Goal: Task Accomplishment & Management: Complete application form

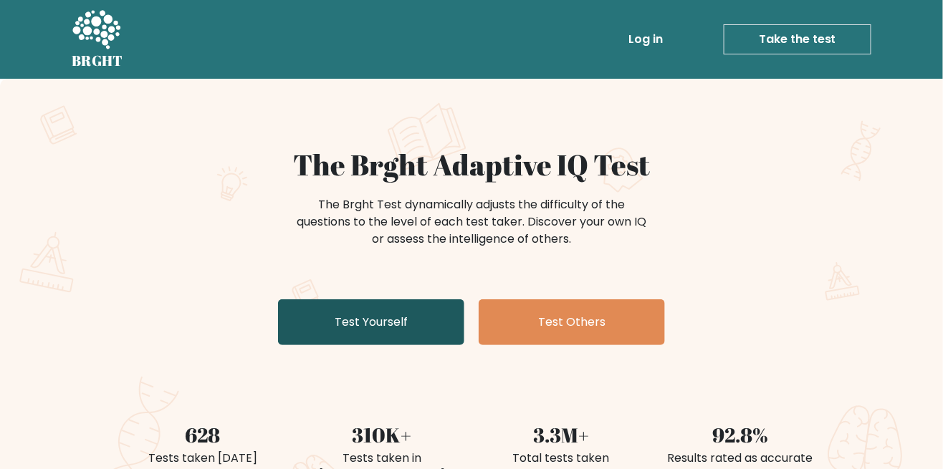
click at [387, 330] on link "Test Yourself" at bounding box center [371, 322] width 186 height 46
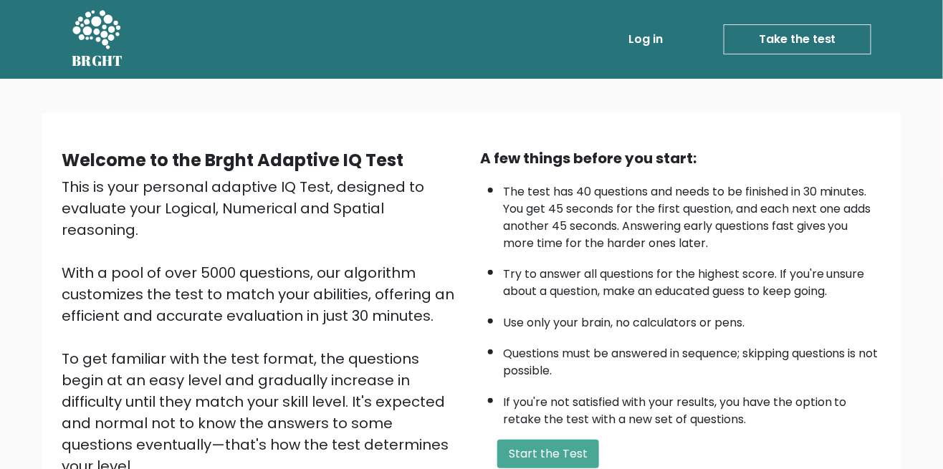
scroll to position [187, 0]
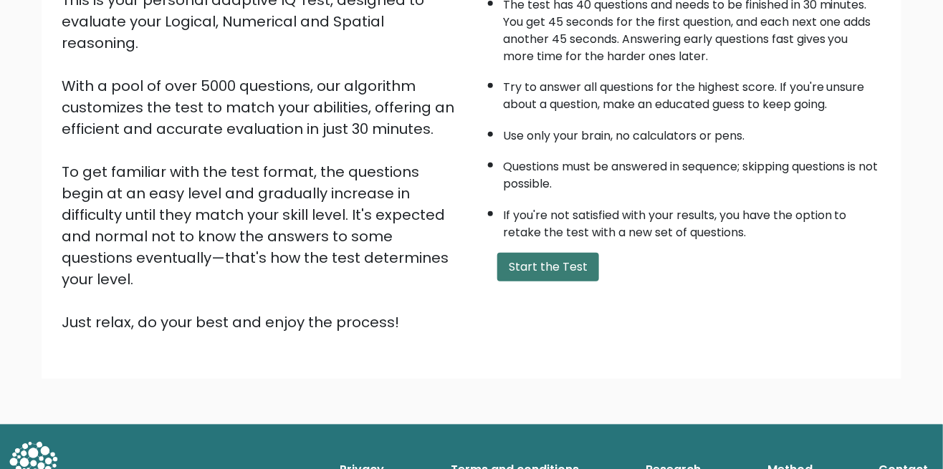
click at [570, 266] on button "Start the Test" at bounding box center [548, 267] width 102 height 29
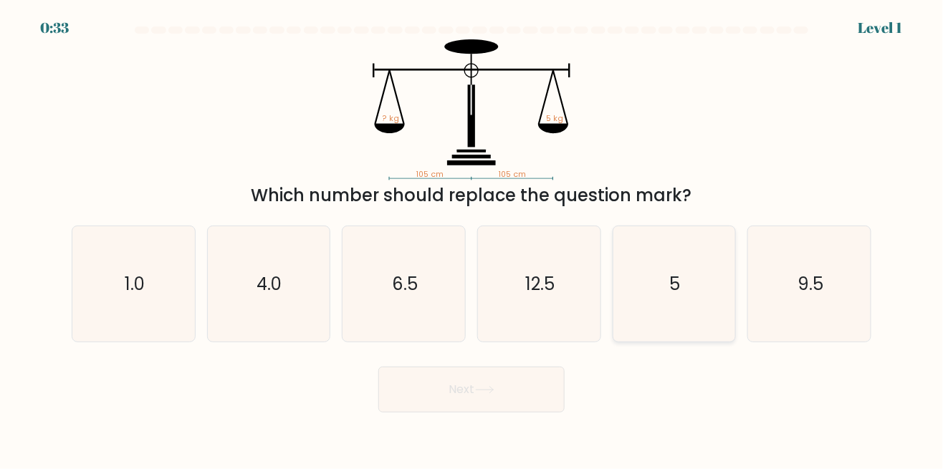
click at [678, 295] on text "5" at bounding box center [675, 284] width 11 height 24
click at [472, 239] on input "e. 5" at bounding box center [471, 237] width 1 height 4
radio input "true"
click at [519, 405] on button "Next" at bounding box center [471, 390] width 186 height 46
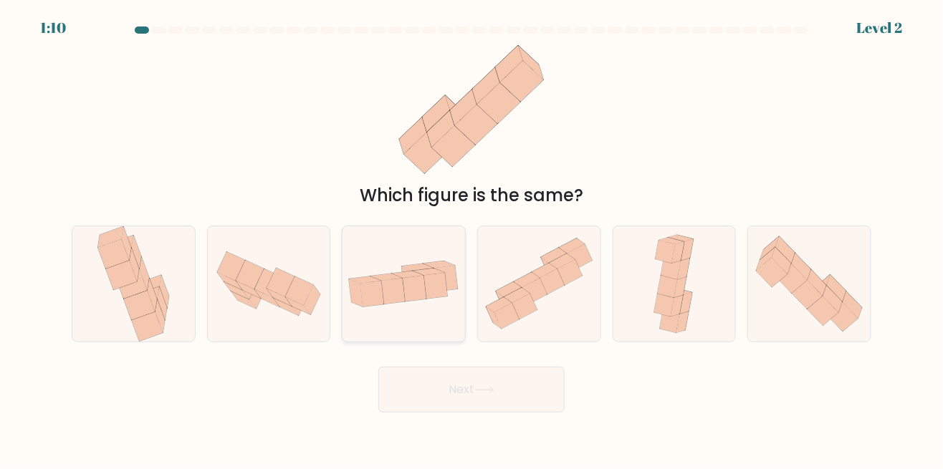
click at [423, 315] on icon at bounding box center [403, 284] width 123 height 62
click at [471, 239] on input "c." at bounding box center [471, 237] width 1 height 4
radio input "true"
click at [479, 413] on button "Next" at bounding box center [471, 390] width 186 height 46
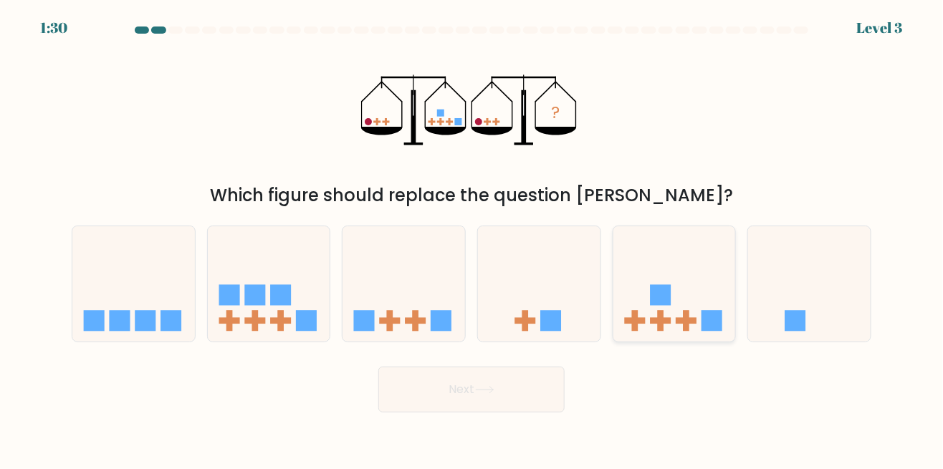
click at [686, 318] on icon at bounding box center [674, 284] width 123 height 101
click at [472, 239] on input "e." at bounding box center [471, 237] width 1 height 4
radio input "true"
click at [509, 410] on button "Next" at bounding box center [471, 390] width 186 height 46
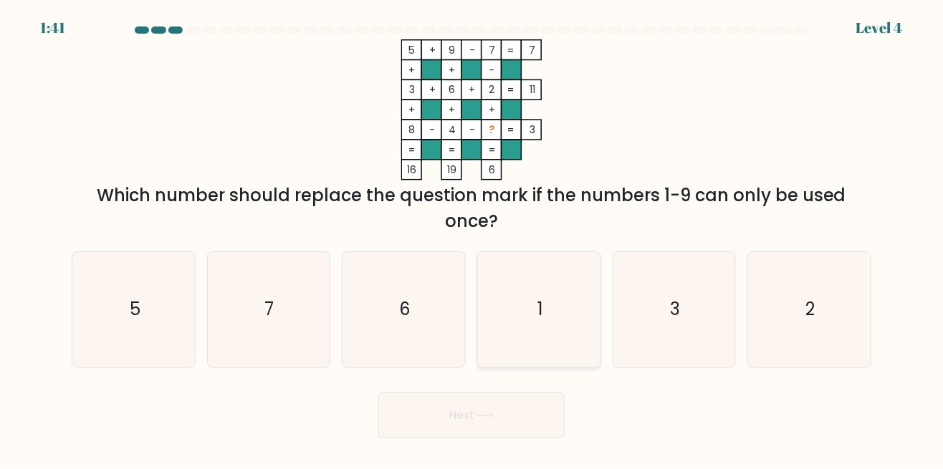
click at [555, 344] on icon "1" at bounding box center [538, 309] width 115 height 115
click at [472, 239] on input "d. 1" at bounding box center [471, 237] width 1 height 4
radio input "true"
click at [510, 433] on button "Next" at bounding box center [471, 416] width 186 height 46
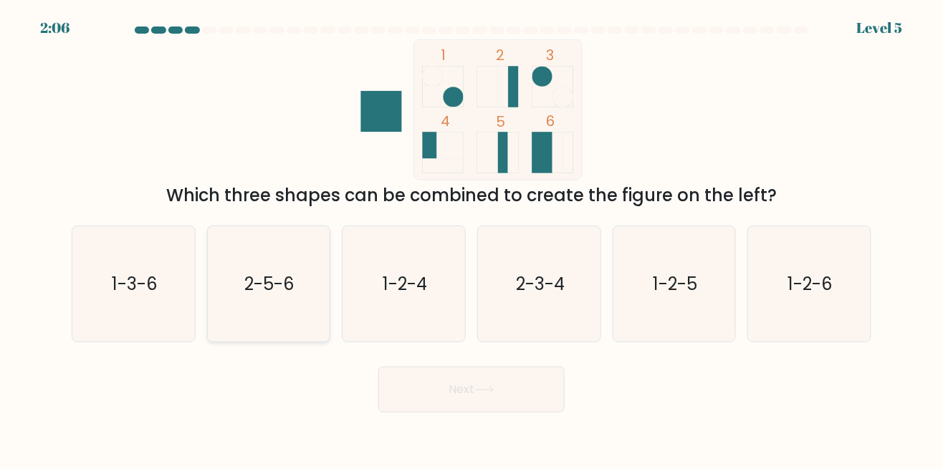
click at [312, 338] on icon "2-5-6" at bounding box center [268, 283] width 115 height 115
click at [471, 239] on input "b. 2-5-6" at bounding box center [471, 237] width 1 height 4
radio input "true"
click at [493, 393] on icon at bounding box center [484, 390] width 17 height 6
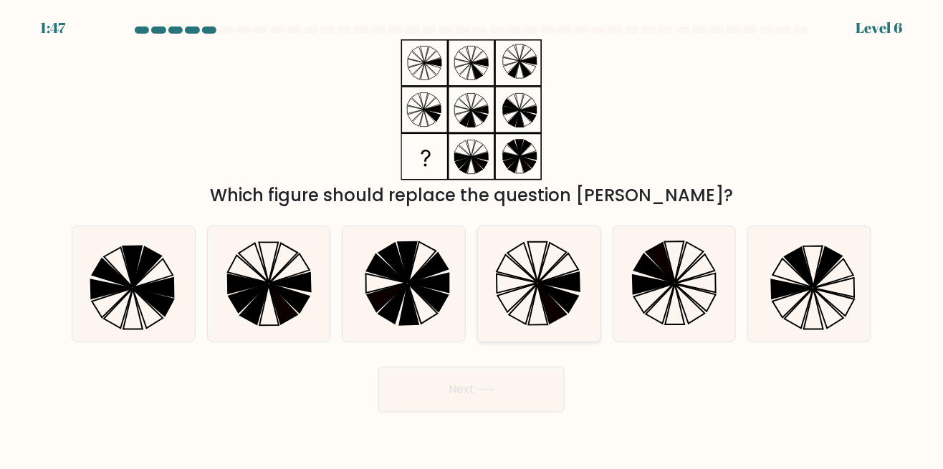
click at [546, 322] on icon at bounding box center [552, 304] width 29 height 40
click at [472, 239] on input "d." at bounding box center [471, 237] width 1 height 4
radio input "true"
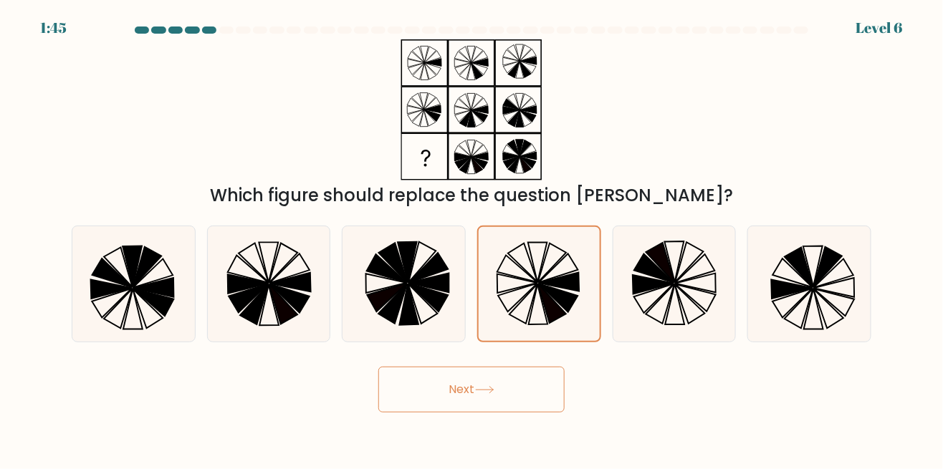
click at [460, 413] on button "Next" at bounding box center [471, 390] width 186 height 46
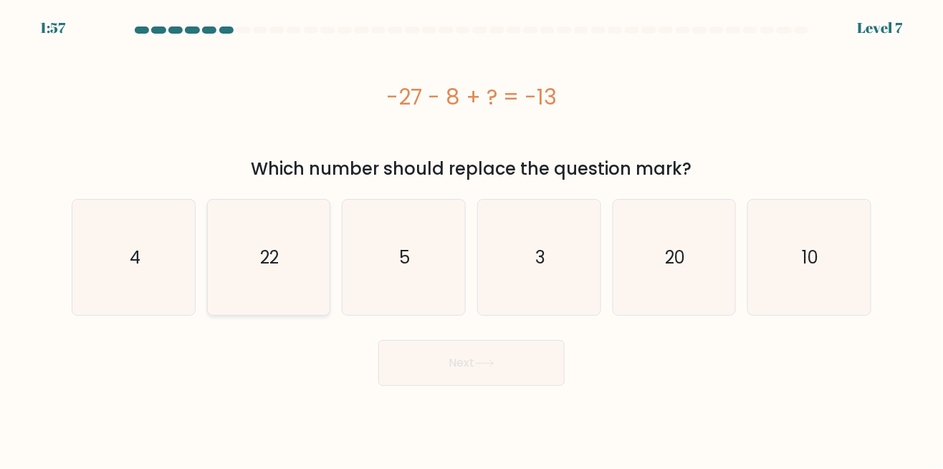
click at [256, 268] on icon "22" at bounding box center [268, 257] width 115 height 115
click at [471, 239] on input "b. 22" at bounding box center [471, 237] width 1 height 4
radio input "true"
click at [499, 373] on button "Next" at bounding box center [471, 363] width 186 height 46
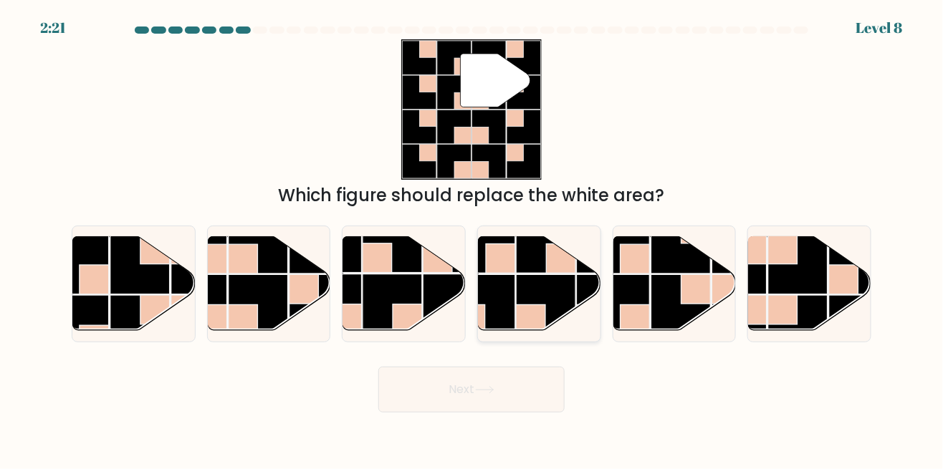
click at [529, 315] on rect at bounding box center [546, 303] width 59 height 59
click at [472, 239] on input "d." at bounding box center [471, 237] width 1 height 4
radio input "true"
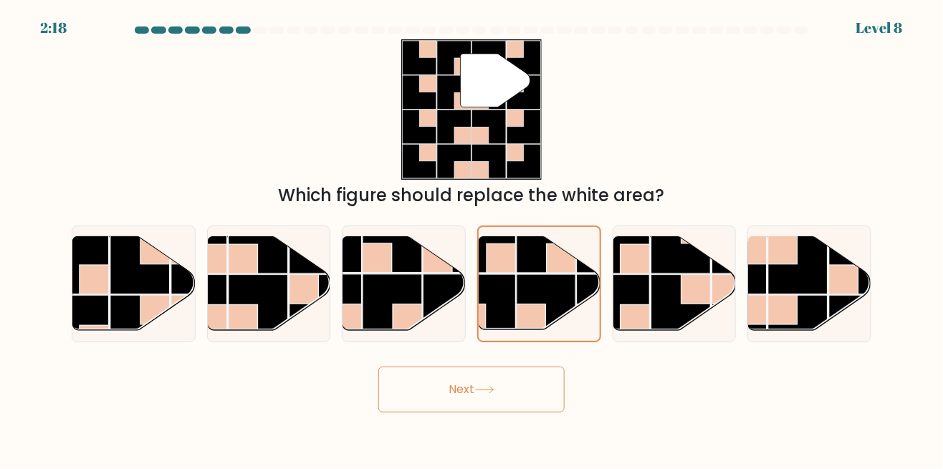
click at [475, 413] on button "Next" at bounding box center [471, 390] width 186 height 46
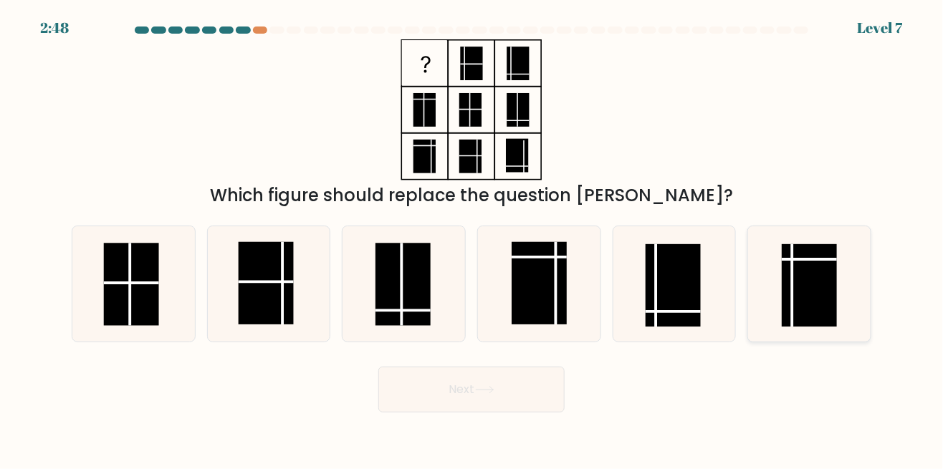
click at [809, 319] on rect at bounding box center [809, 285] width 55 height 82
click at [472, 239] on input "f." at bounding box center [471, 237] width 1 height 4
radio input "true"
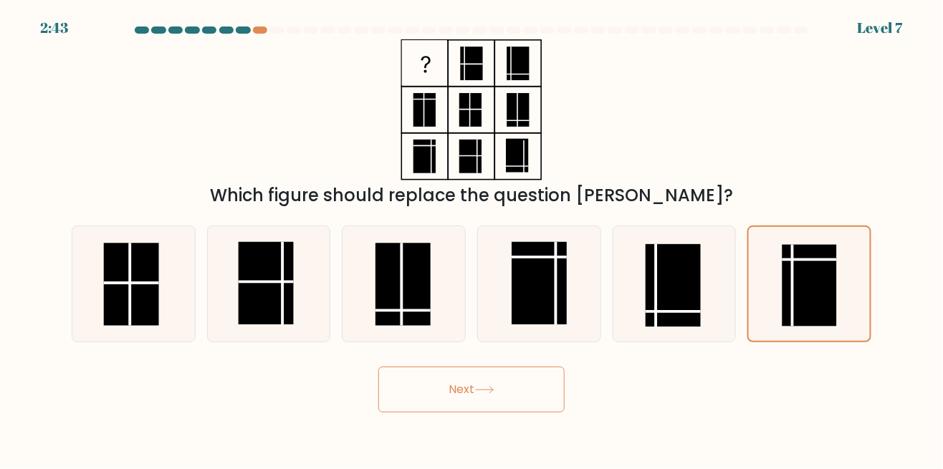
click at [500, 413] on button "Next" at bounding box center [471, 390] width 186 height 46
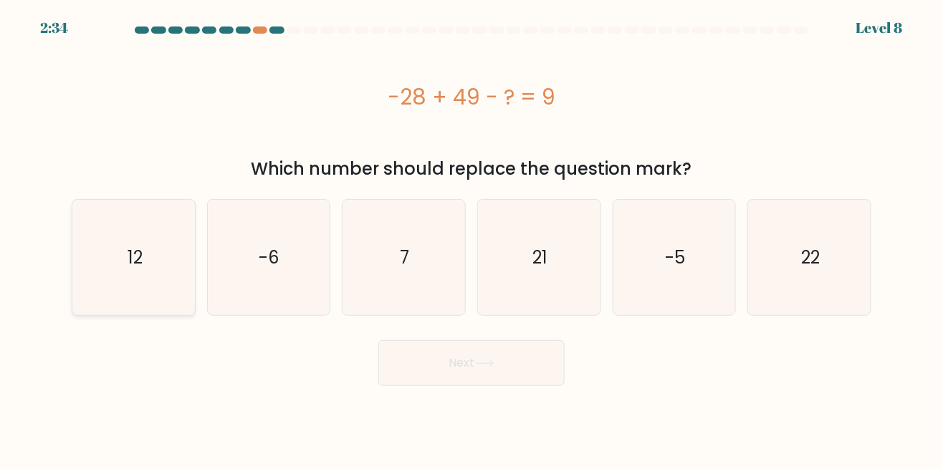
click at [154, 294] on icon "12" at bounding box center [133, 257] width 115 height 115
click at [471, 239] on input "a. 12" at bounding box center [471, 237] width 1 height 4
radio input "true"
click at [524, 364] on button "Next" at bounding box center [471, 363] width 186 height 46
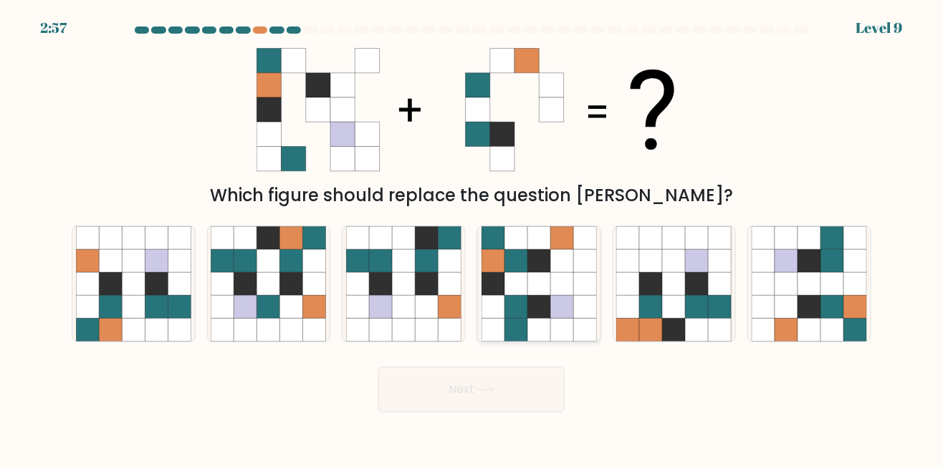
click at [566, 318] on icon at bounding box center [561, 306] width 23 height 23
click at [472, 239] on input "d." at bounding box center [471, 237] width 1 height 4
radio input "true"
click at [507, 411] on button "Next" at bounding box center [471, 390] width 186 height 46
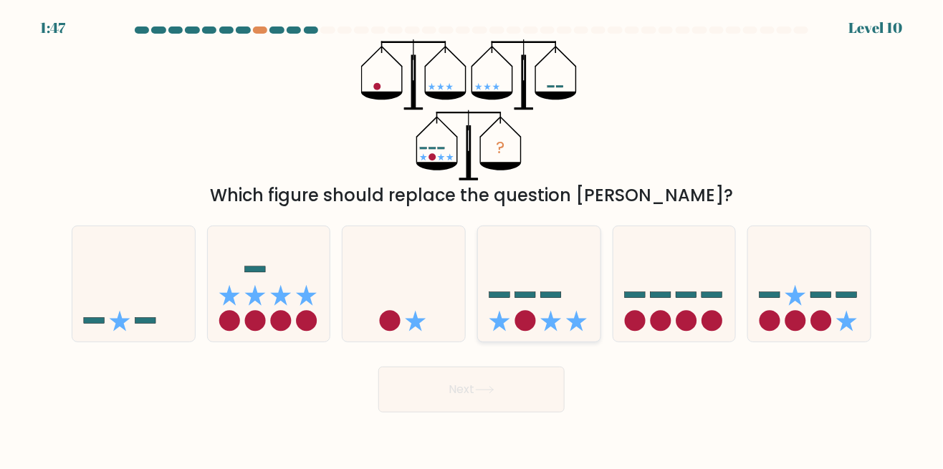
click at [566, 324] on icon at bounding box center [539, 284] width 123 height 101
click at [472, 239] on input "d." at bounding box center [471, 237] width 1 height 4
radio input "true"
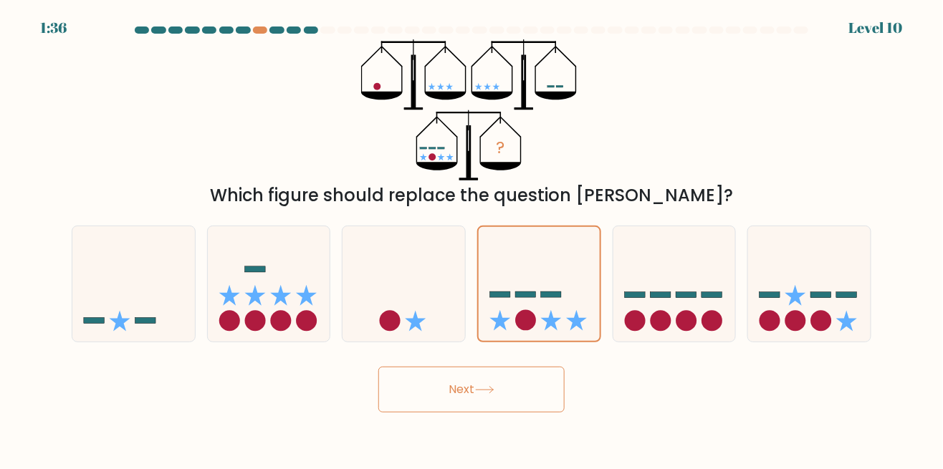
click at [494, 413] on button "Next" at bounding box center [471, 390] width 186 height 46
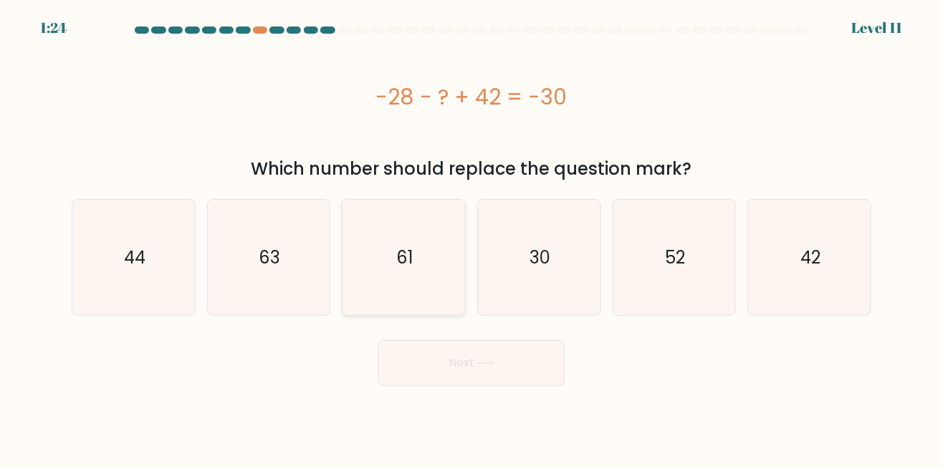
click at [415, 299] on icon "61" at bounding box center [403, 257] width 115 height 115
click at [471, 239] on input "c. 61" at bounding box center [471, 237] width 1 height 4
radio input "true"
click at [505, 359] on button "Next" at bounding box center [471, 363] width 186 height 46
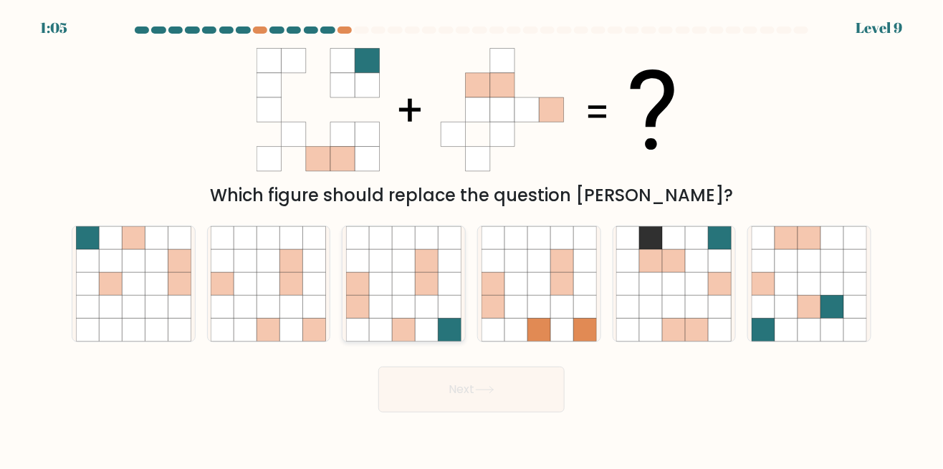
click at [446, 318] on icon at bounding box center [449, 306] width 23 height 23
click at [471, 239] on input "c." at bounding box center [471, 237] width 1 height 4
radio input "true"
click at [479, 413] on button "Next" at bounding box center [471, 390] width 186 height 46
click at [507, 413] on button "Next" at bounding box center [471, 390] width 186 height 46
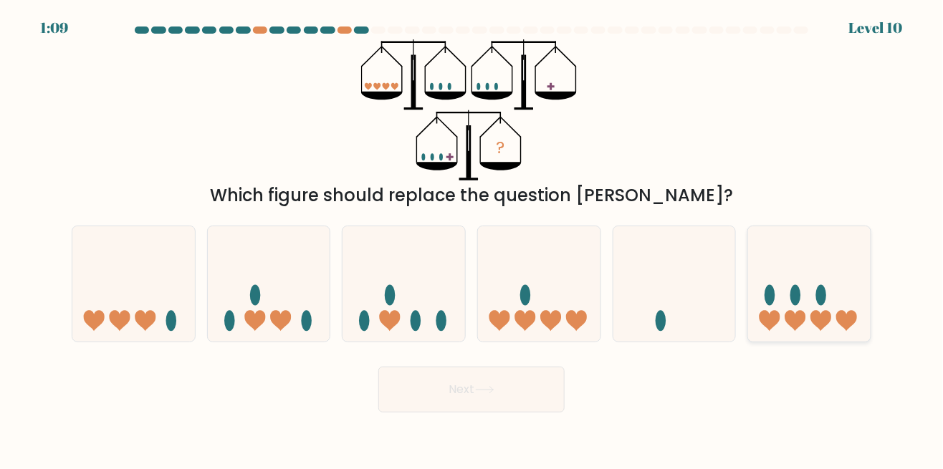
click at [819, 295] on icon at bounding box center [809, 284] width 123 height 101
click at [472, 239] on input "f." at bounding box center [471, 237] width 1 height 4
radio input "true"
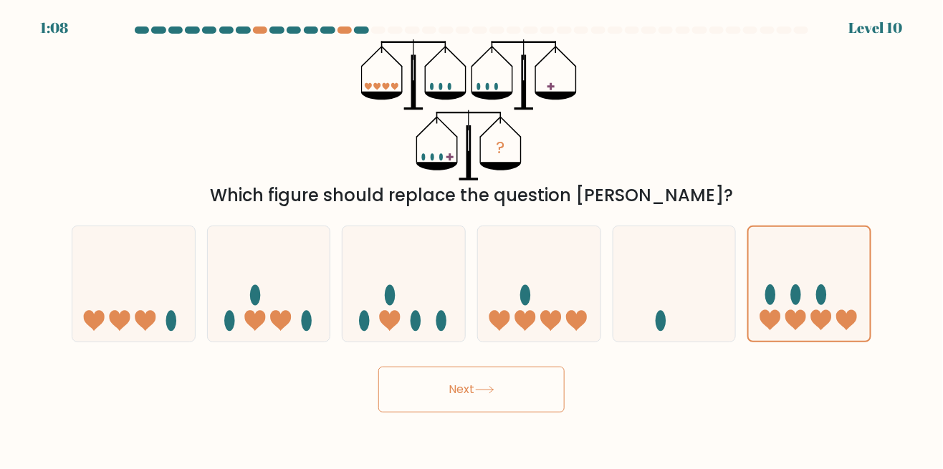
click at [509, 405] on button "Next" at bounding box center [471, 390] width 186 height 46
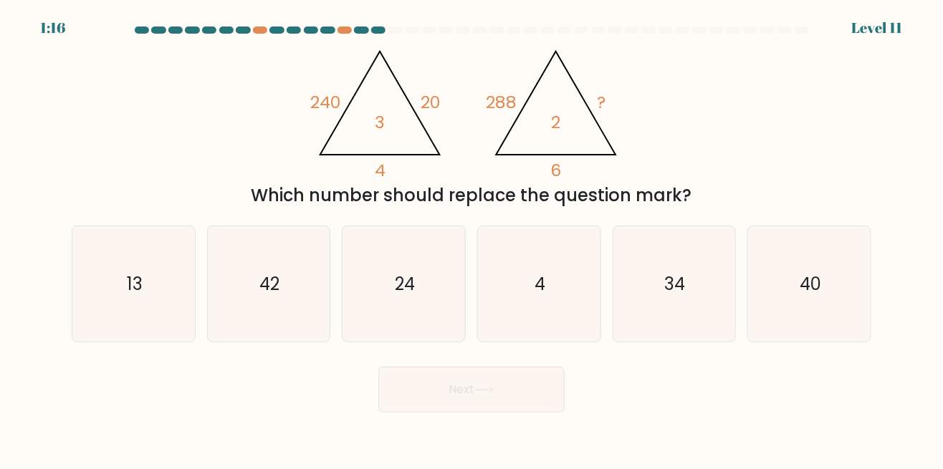
click at [385, 138] on icon "@import url('https://fonts.googleapis.com/css?family=Abril+Fatface:400,100,100i…" at bounding box center [471, 109] width 324 height 141
click at [403, 208] on div "Which number should replace the question mark?" at bounding box center [471, 196] width 782 height 26
click at [446, 135] on icon "@import url('https://fonts.googleapis.com/css?family=Abril+Fatface:400,100,100i…" at bounding box center [471, 109] width 324 height 141
click at [433, 342] on icon "24" at bounding box center [403, 283] width 115 height 115
click at [471, 239] on input "c. 24" at bounding box center [471, 237] width 1 height 4
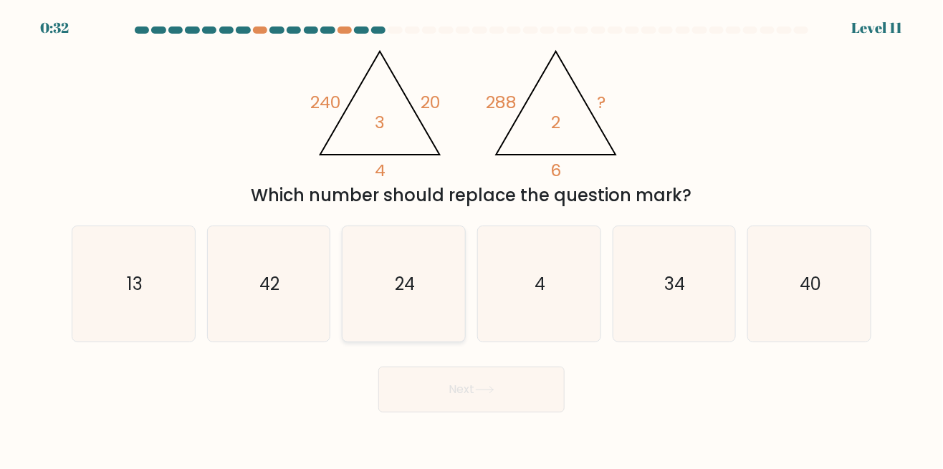
radio input "true"
click at [502, 400] on button "Next" at bounding box center [471, 390] width 186 height 46
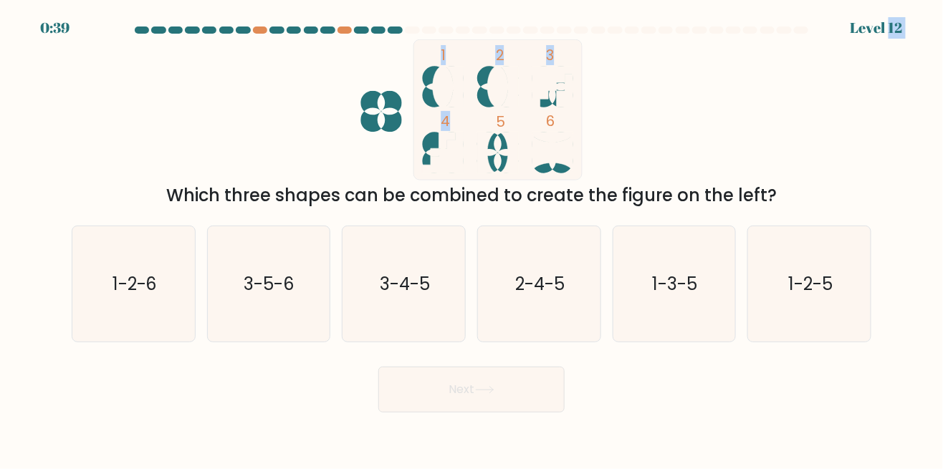
click at [282, 165] on icon "1 2 3 4 5 6" at bounding box center [471, 109] width 385 height 141
click at [718, 133] on div "1 2 3 4 5 6 Which three shapes can be combined to create the figure on the left?" at bounding box center [471, 123] width 817 height 169
click at [792, 282] on icon "1-2-5" at bounding box center [808, 283] width 115 height 115
click at [472, 239] on input "f. 1-2-5" at bounding box center [471, 237] width 1 height 4
radio input "true"
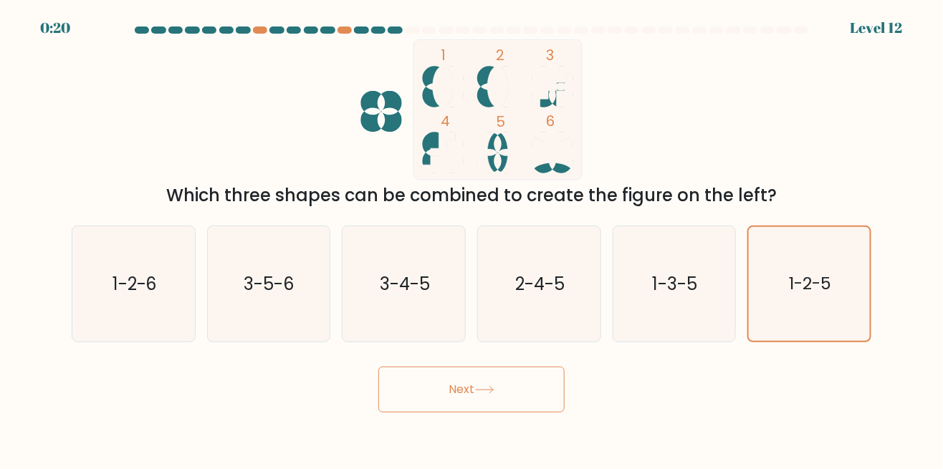
click at [486, 413] on button "Next" at bounding box center [471, 390] width 186 height 46
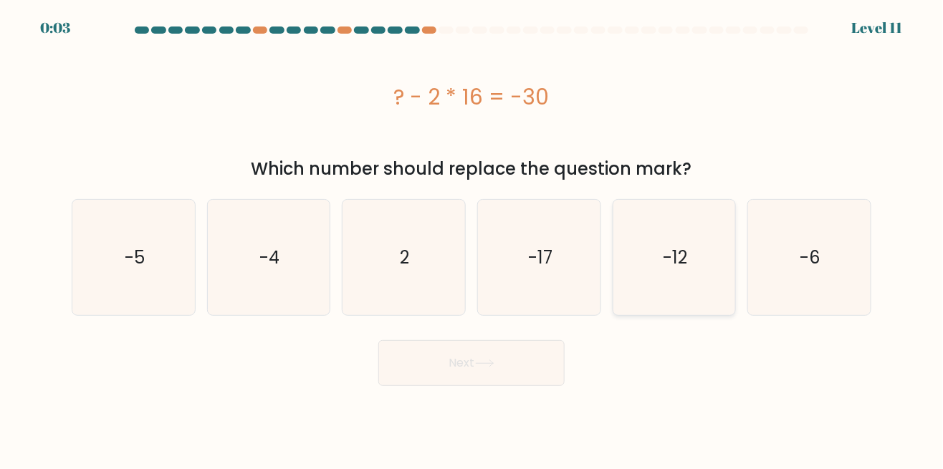
click at [676, 261] on text "-12" at bounding box center [675, 258] width 24 height 24
click at [472, 239] on input "e. -12" at bounding box center [471, 237] width 1 height 4
radio input "true"
click at [496, 377] on button "Next" at bounding box center [471, 363] width 186 height 46
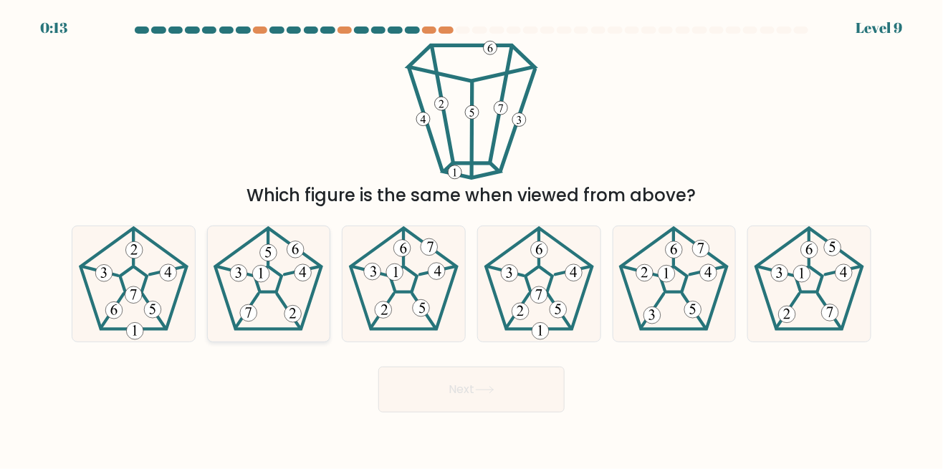
click at [282, 316] on icon at bounding box center [268, 283] width 115 height 115
click at [471, 239] on input "b." at bounding box center [471, 237] width 1 height 4
radio input "true"
click at [450, 413] on button "Next" at bounding box center [471, 390] width 186 height 46
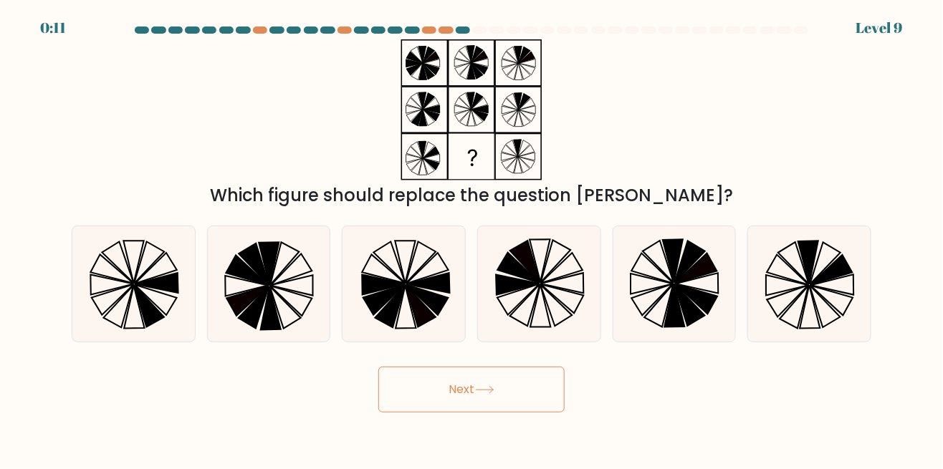
click at [462, 413] on button "Next" at bounding box center [471, 390] width 186 height 46
click at [818, 321] on icon at bounding box center [808, 283] width 115 height 115
click at [472, 239] on input "f." at bounding box center [471, 237] width 1 height 4
radio input "true"
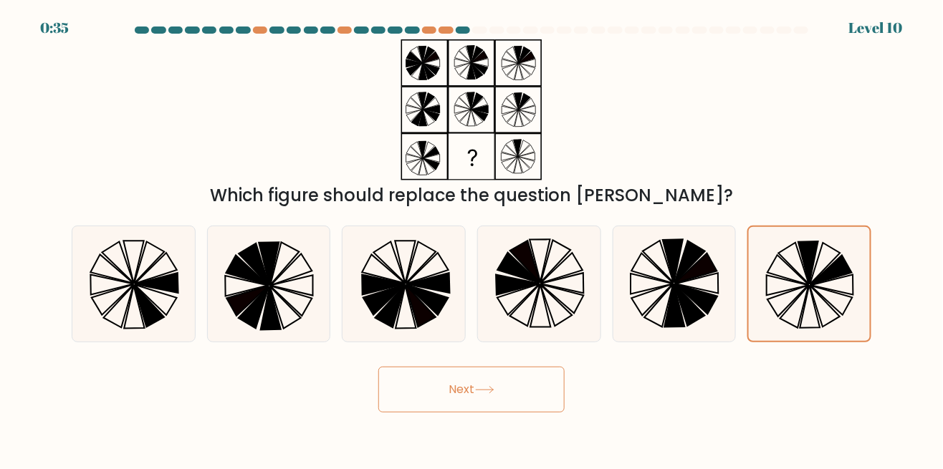
click at [519, 413] on button "Next" at bounding box center [471, 390] width 186 height 46
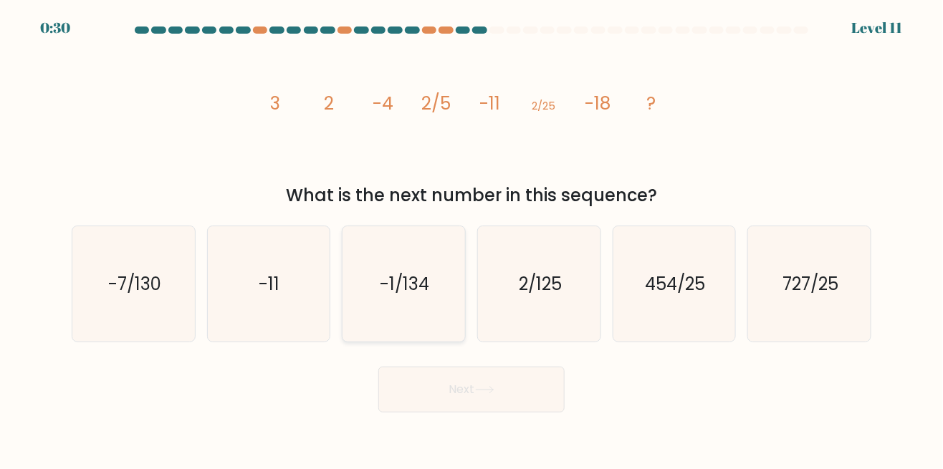
click at [367, 337] on icon "-1/134" at bounding box center [403, 283] width 115 height 115
click at [471, 239] on input "c. -1/134" at bounding box center [471, 237] width 1 height 4
radio input "true"
click at [424, 405] on button "Next" at bounding box center [471, 390] width 186 height 46
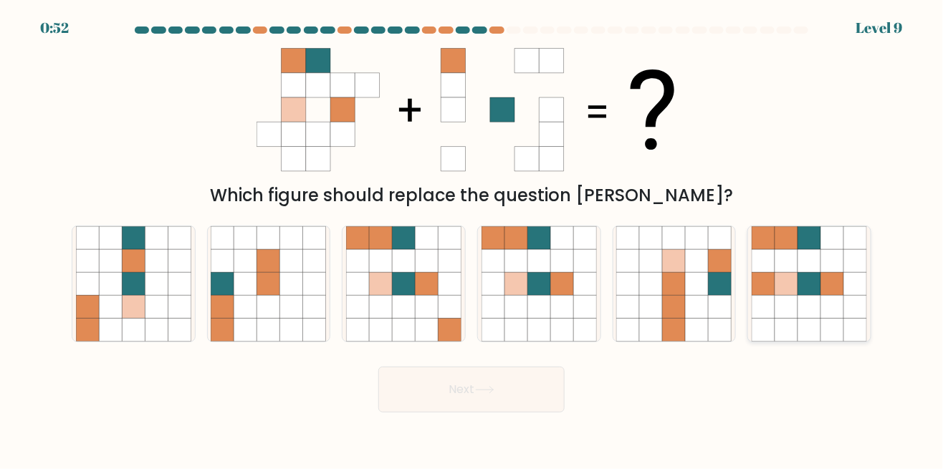
click at [822, 272] on icon at bounding box center [832, 260] width 23 height 23
click at [472, 239] on input "f." at bounding box center [471, 237] width 1 height 4
radio input "true"
click at [527, 405] on button "Next" at bounding box center [471, 390] width 186 height 46
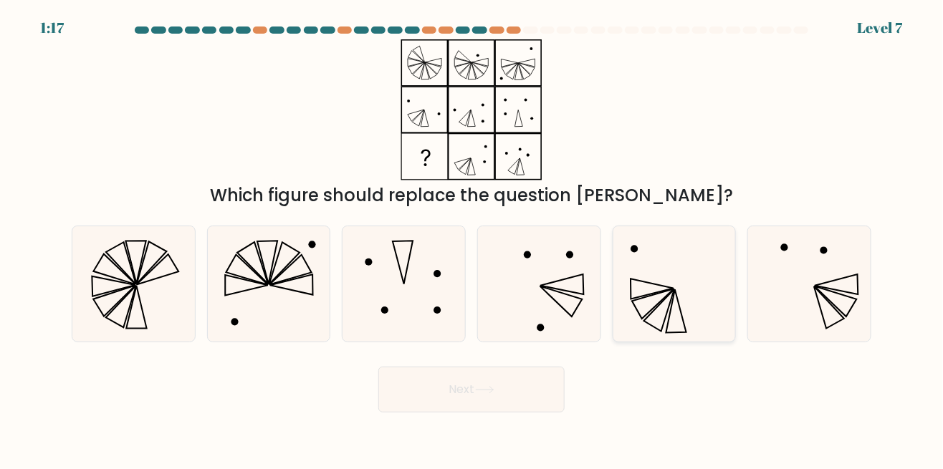
click at [703, 307] on icon at bounding box center [673, 283] width 115 height 115
click at [472, 239] on input "e." at bounding box center [471, 237] width 1 height 4
radio input "true"
click at [486, 394] on icon at bounding box center [484, 390] width 19 height 8
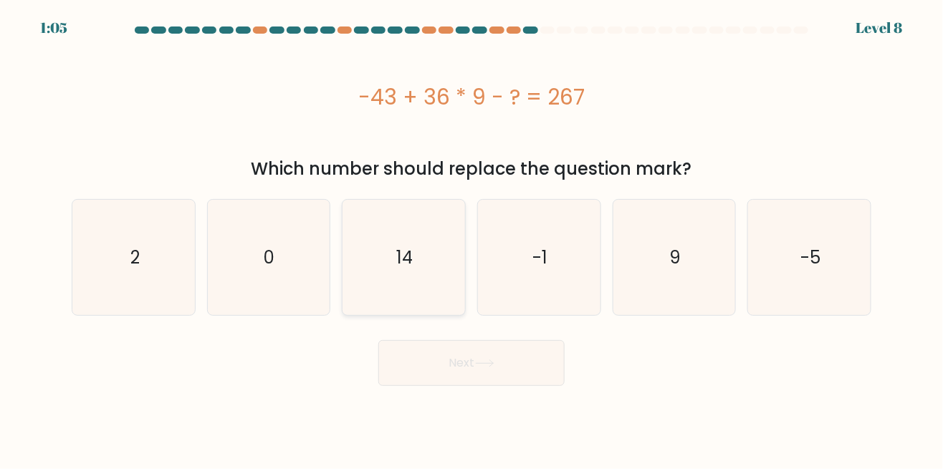
click at [413, 247] on text "14" at bounding box center [405, 258] width 16 height 24
click at [471, 239] on input "c. 14" at bounding box center [471, 237] width 1 height 4
radio input "true"
click at [509, 362] on button "Next" at bounding box center [471, 363] width 186 height 46
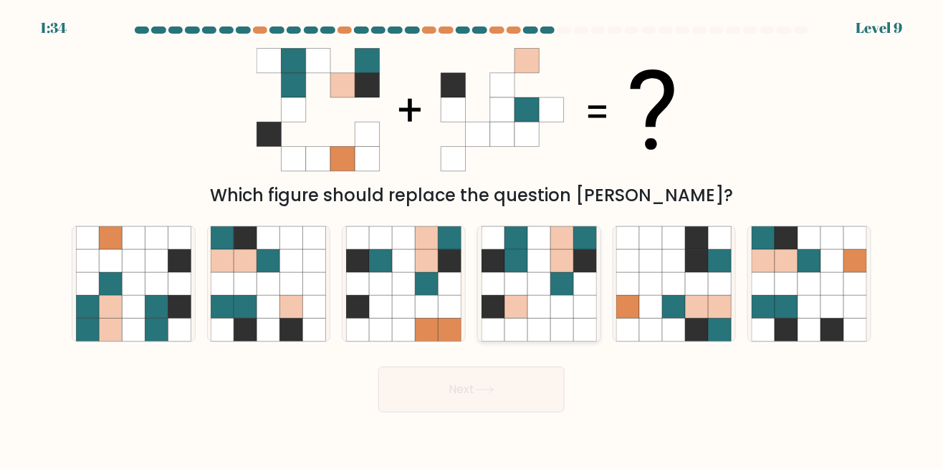
click at [551, 295] on icon at bounding box center [561, 283] width 23 height 23
click at [472, 239] on input "d." at bounding box center [471, 237] width 1 height 4
radio input "true"
click at [525, 405] on button "Next" at bounding box center [471, 390] width 186 height 46
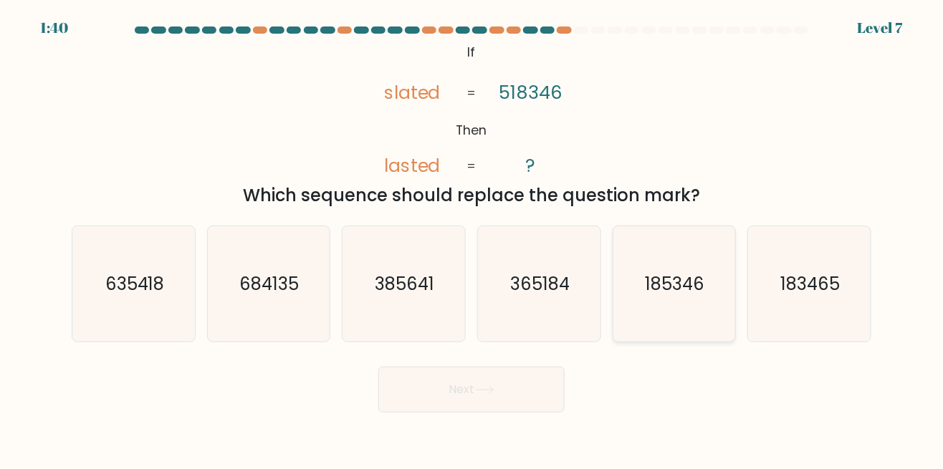
click at [661, 318] on icon "185346" at bounding box center [673, 283] width 115 height 115
click at [472, 239] on input "e. 185346" at bounding box center [471, 237] width 1 height 4
radio input "true"
click at [493, 413] on button "Next" at bounding box center [471, 390] width 186 height 46
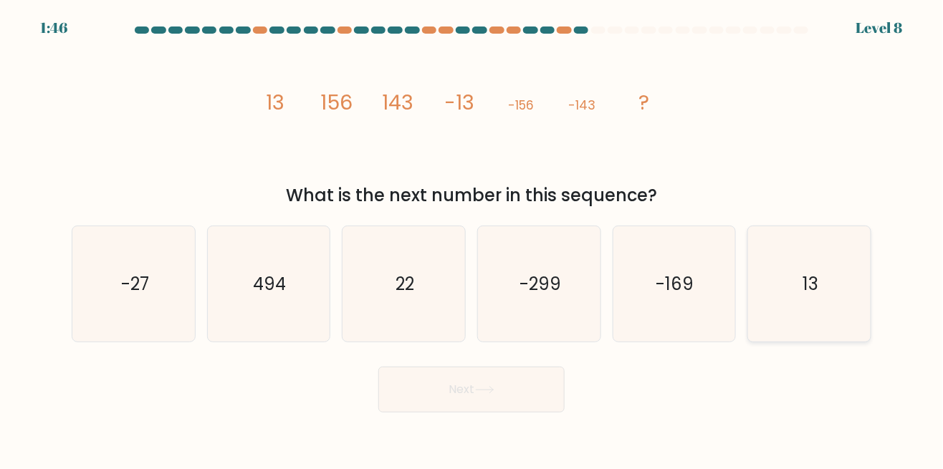
click at [858, 307] on icon "13" at bounding box center [808, 283] width 115 height 115
click at [472, 239] on input "f. 13" at bounding box center [471, 237] width 1 height 4
radio input "true"
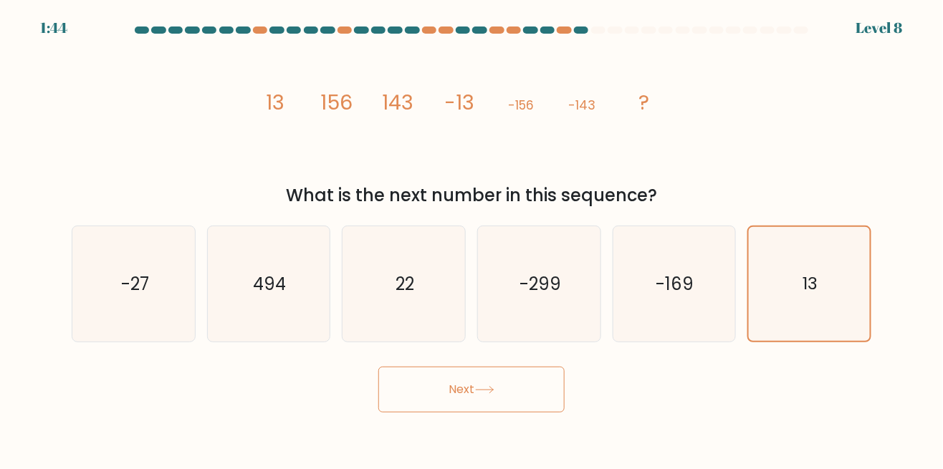
click at [536, 413] on button "Next" at bounding box center [471, 390] width 186 height 46
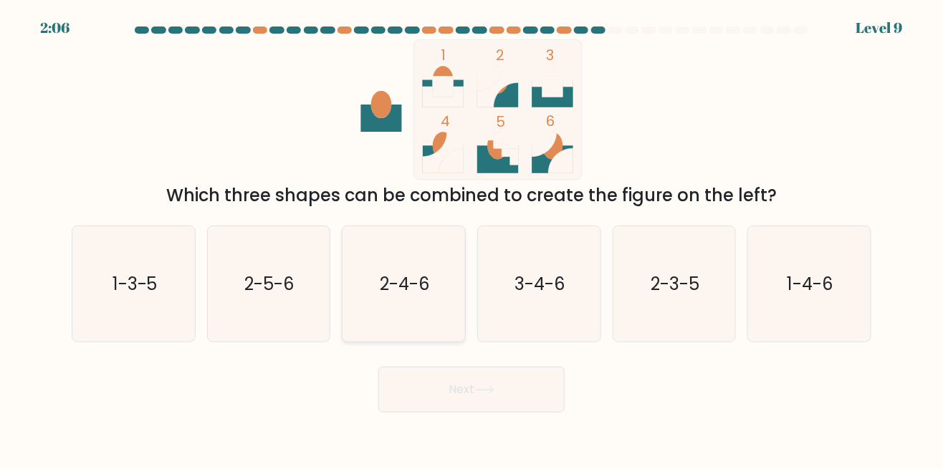
click at [426, 295] on text "2-4-6" at bounding box center [405, 284] width 50 height 24
click at [471, 239] on input "c. 2-4-6" at bounding box center [471, 237] width 1 height 4
radio input "true"
click at [470, 413] on button "Next" at bounding box center [471, 390] width 186 height 46
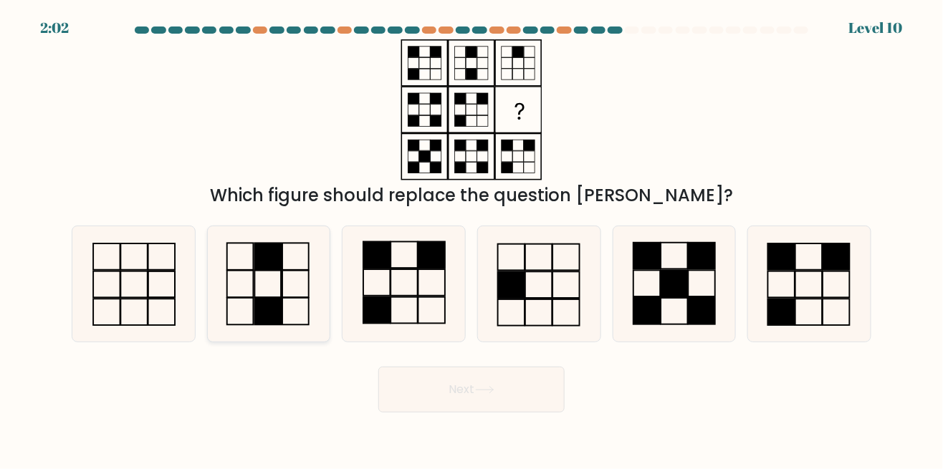
click at [265, 317] on icon at bounding box center [268, 283] width 115 height 115
click at [471, 239] on input "b." at bounding box center [471, 237] width 1 height 4
radio input "true"
click at [470, 407] on button "Next" at bounding box center [471, 390] width 186 height 46
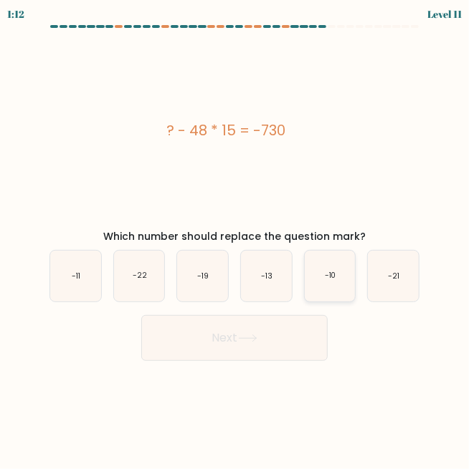
click at [352, 274] on icon "-10" at bounding box center [329, 276] width 51 height 51
click at [235, 239] on input "e. -10" at bounding box center [234, 237] width 1 height 4
radio input "true"
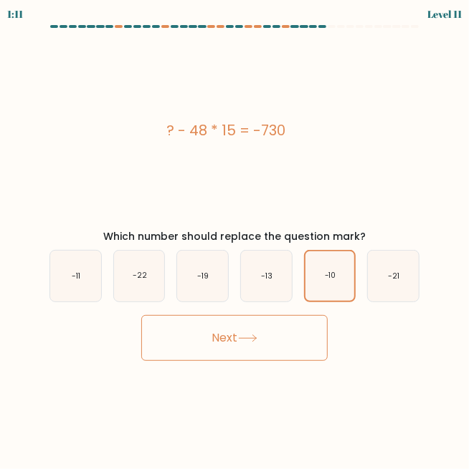
click at [289, 339] on button "Next" at bounding box center [234, 338] width 186 height 46
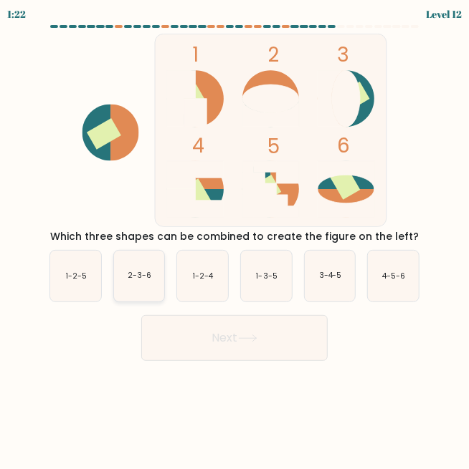
click at [144, 284] on icon "2-3-6" at bounding box center [139, 276] width 51 height 51
click at [234, 239] on input "b. 2-3-6" at bounding box center [234, 237] width 1 height 4
radio input "true"
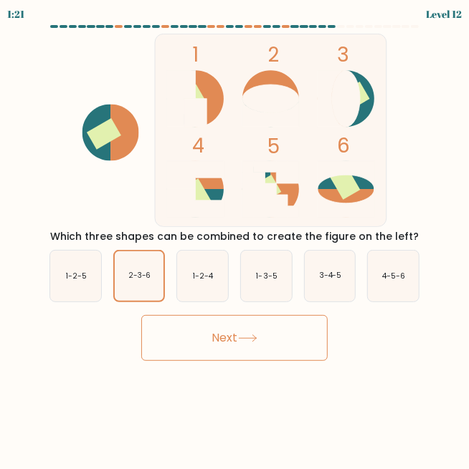
click at [244, 347] on button "Next" at bounding box center [234, 338] width 186 height 46
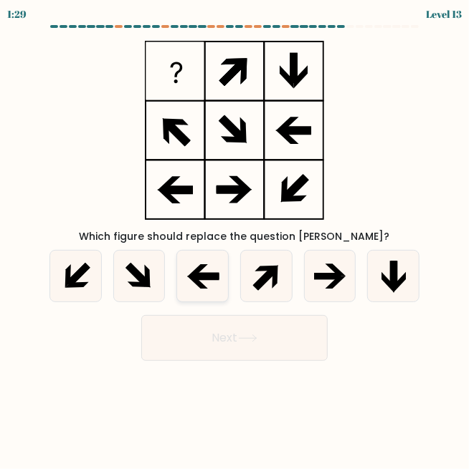
click at [222, 259] on icon at bounding box center [202, 276] width 51 height 51
click at [234, 239] on input "c." at bounding box center [234, 237] width 1 height 4
radio input "true"
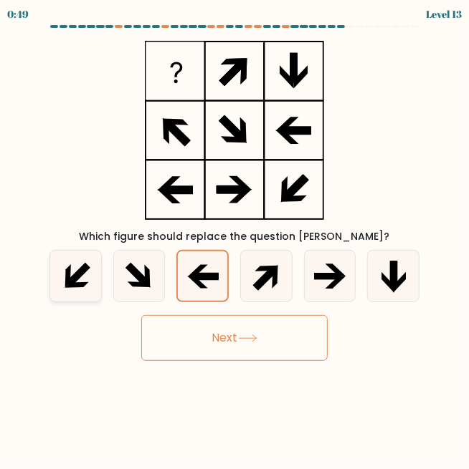
click at [80, 280] on icon at bounding box center [75, 276] width 51 height 51
click at [234, 239] on input "a." at bounding box center [234, 237] width 1 height 4
radio input "true"
click at [194, 345] on button "Next" at bounding box center [234, 338] width 186 height 46
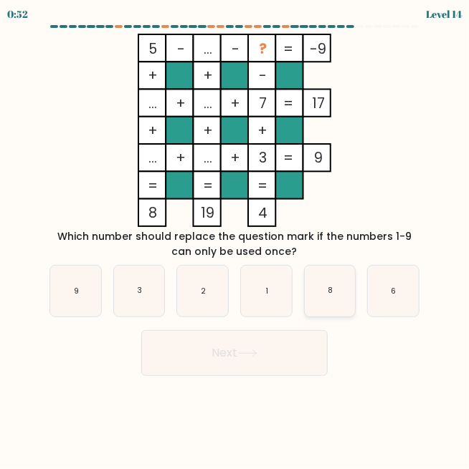
click at [332, 294] on text "8" at bounding box center [329, 291] width 5 height 11
click at [235, 239] on input "e. 8" at bounding box center [234, 237] width 1 height 4
radio input "true"
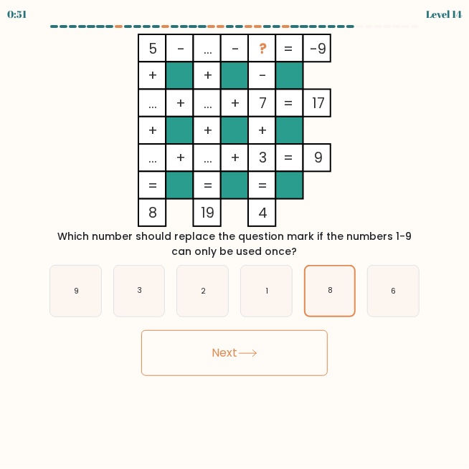
click at [283, 360] on button "Next" at bounding box center [234, 353] width 186 height 46
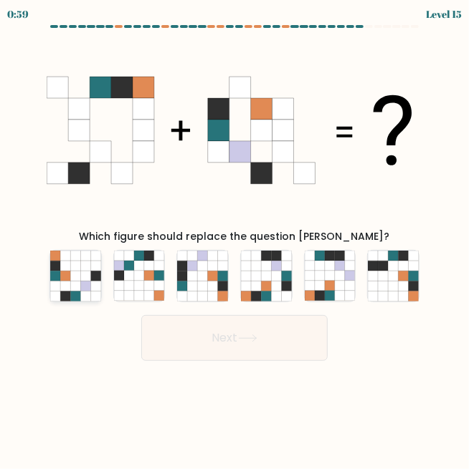
click at [81, 292] on icon at bounding box center [85, 297] width 10 height 10
click at [234, 239] on input "a." at bounding box center [234, 237] width 1 height 4
radio input "true"
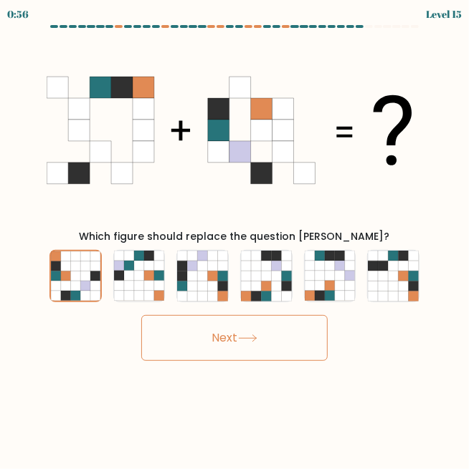
click at [239, 350] on button "Next" at bounding box center [234, 338] width 186 height 46
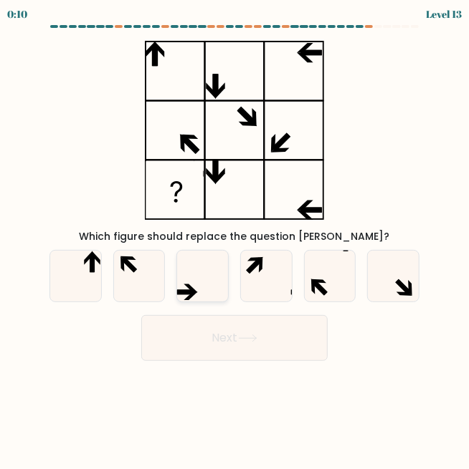
click at [207, 283] on icon at bounding box center [202, 276] width 51 height 51
click at [234, 239] on input "c." at bounding box center [234, 237] width 1 height 4
radio input "true"
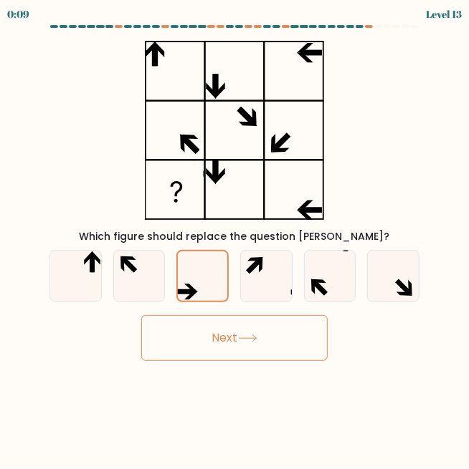
click at [213, 335] on button "Next" at bounding box center [234, 338] width 186 height 46
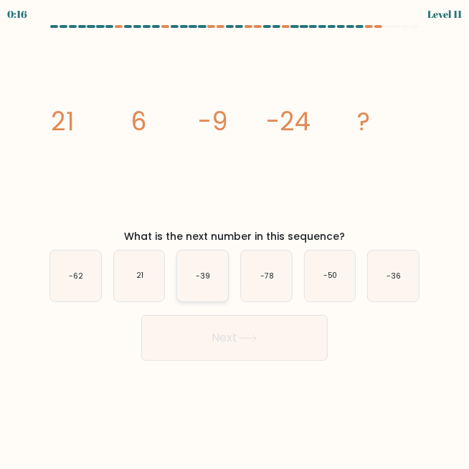
click at [201, 286] on icon "-39" at bounding box center [202, 276] width 51 height 51
click at [234, 239] on input "c. -39" at bounding box center [234, 237] width 1 height 4
radio input "true"
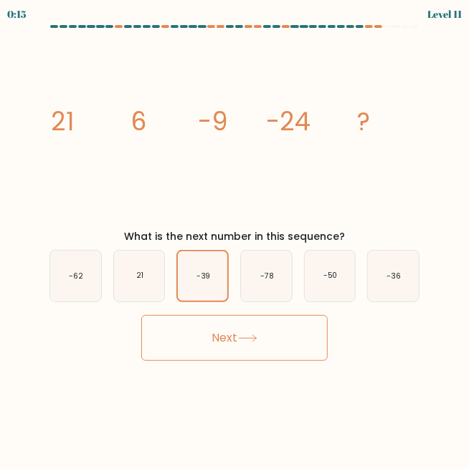
click at [235, 343] on button "Next" at bounding box center [234, 338] width 186 height 46
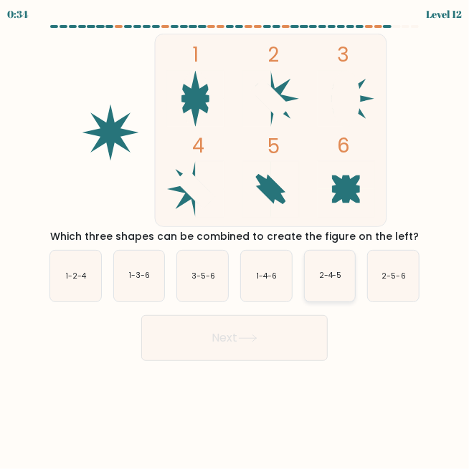
click at [347, 277] on icon "2-4-5" at bounding box center [329, 276] width 51 height 51
click at [235, 239] on input "e. 2-4-5" at bounding box center [234, 237] width 1 height 4
radio input "true"
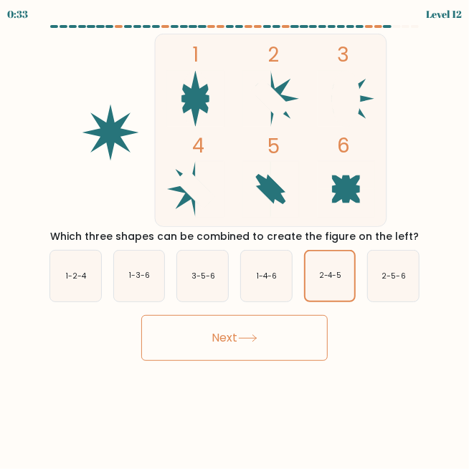
click at [289, 343] on button "Next" at bounding box center [234, 338] width 186 height 46
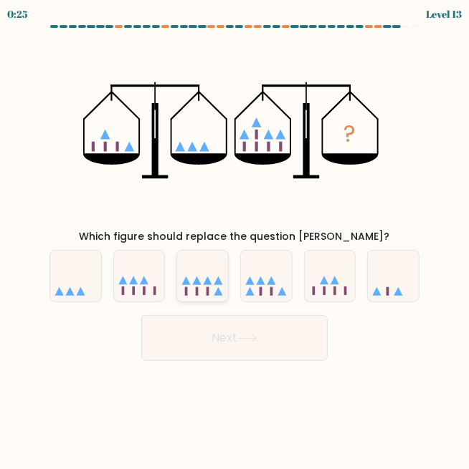
click at [216, 287] on icon at bounding box center [202, 276] width 51 height 42
click at [234, 239] on input "c." at bounding box center [234, 237] width 1 height 4
radio input "true"
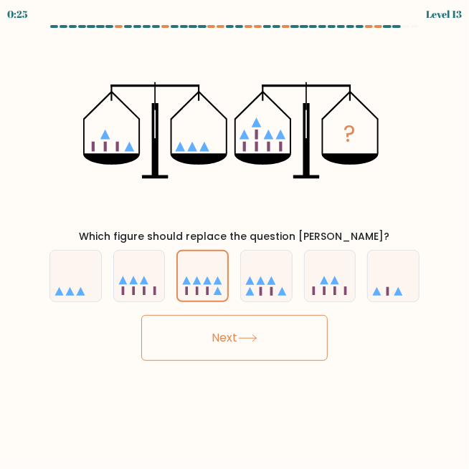
click at [212, 349] on button "Next" at bounding box center [234, 338] width 186 height 46
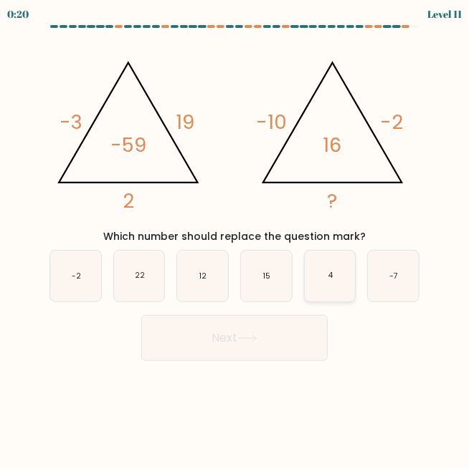
click at [325, 287] on icon "4" at bounding box center [329, 276] width 51 height 51
click at [235, 239] on input "e. 4" at bounding box center [234, 237] width 1 height 4
radio input "true"
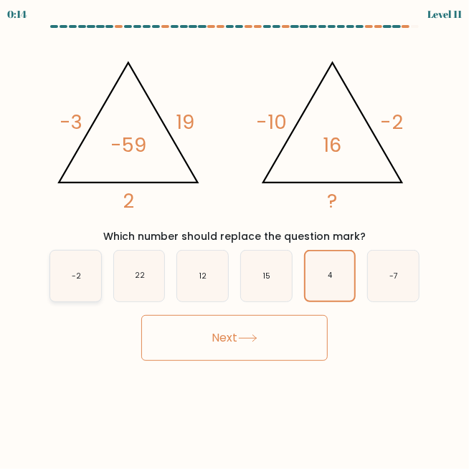
click at [83, 282] on icon "-2" at bounding box center [75, 276] width 51 height 51
click at [234, 239] on input "a. -2" at bounding box center [234, 237] width 1 height 4
radio input "true"
click at [227, 344] on button "Next" at bounding box center [234, 338] width 186 height 46
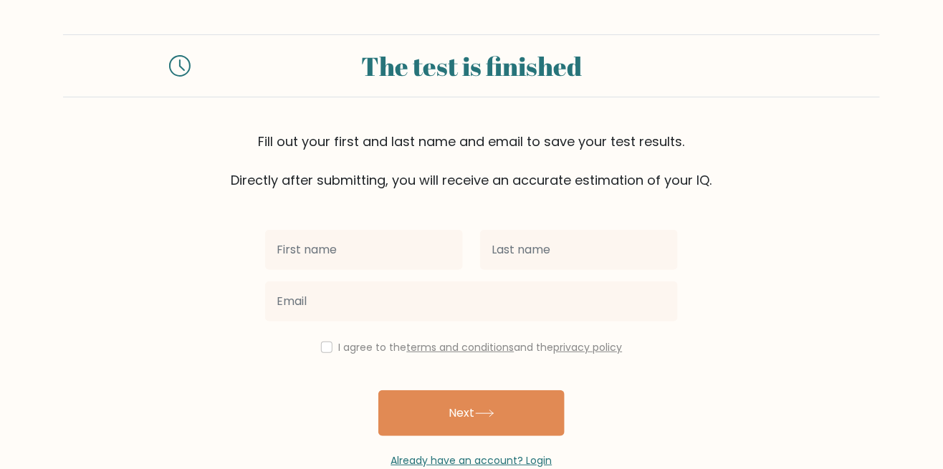
click at [398, 243] on input "text" at bounding box center [364, 250] width 198 height 40
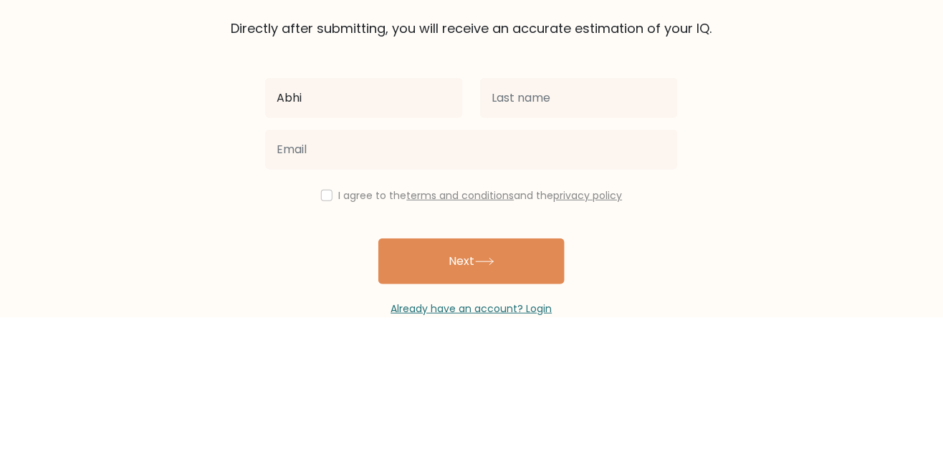
type input "Abhi"
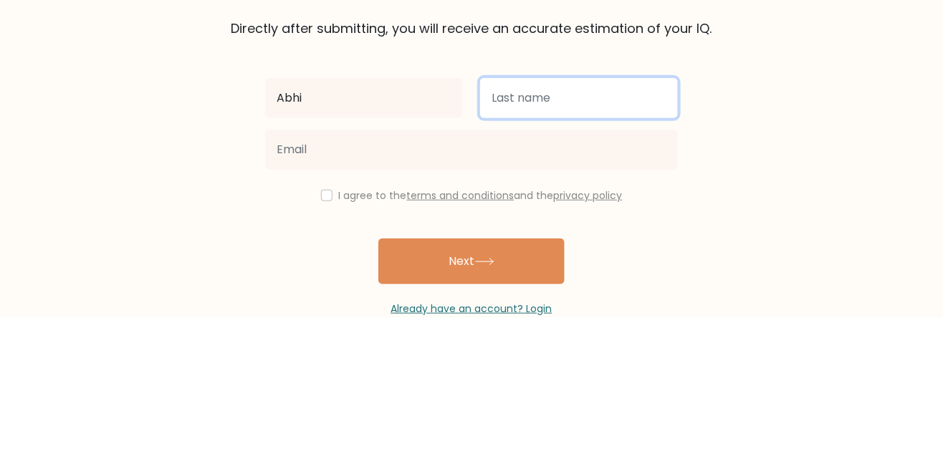
click at [468, 245] on input "text" at bounding box center [579, 250] width 198 height 40
type input "Kuttan"
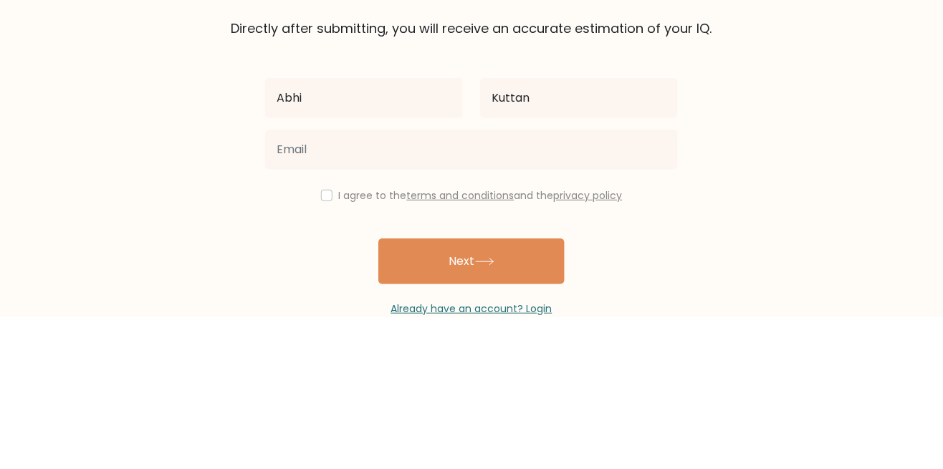
click at [468, 284] on form "The test is finished Fill out your first and last name and email to save your t…" at bounding box center [471, 251] width 943 height 434
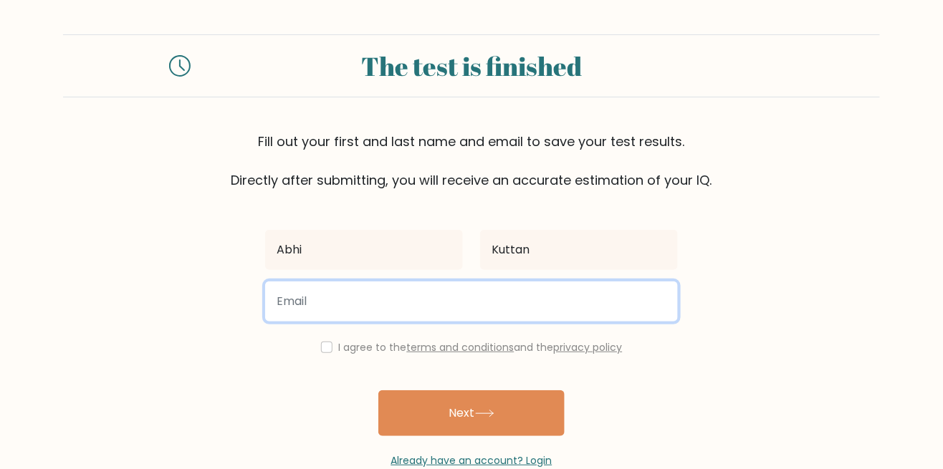
click at [468, 283] on input "email" at bounding box center [471, 302] width 413 height 40
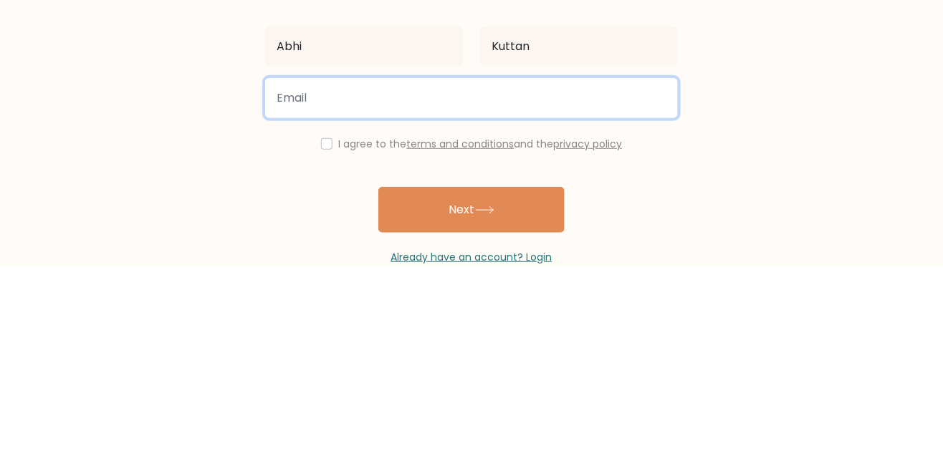
type input "[PERSON_NAME][EMAIL_ADDRESS][PERSON_NAME][DOMAIN_NAME]"
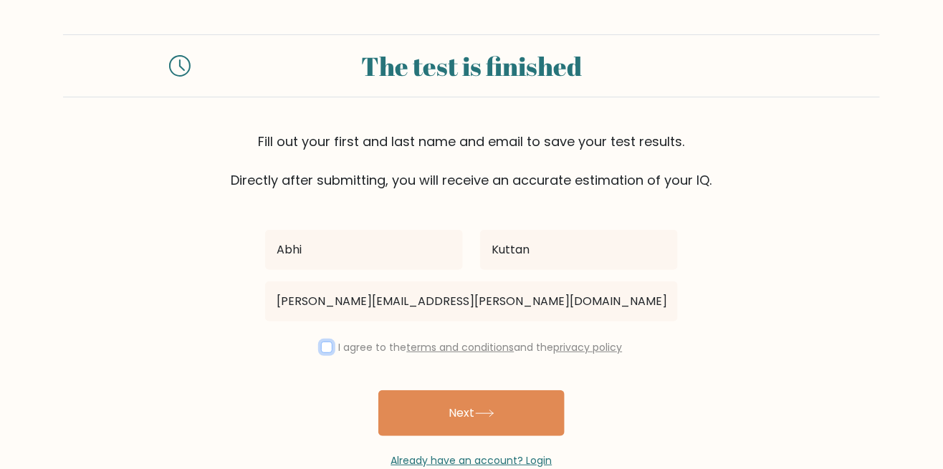
click at [323, 349] on input "checkbox" at bounding box center [326, 347] width 11 height 11
checkbox input "true"
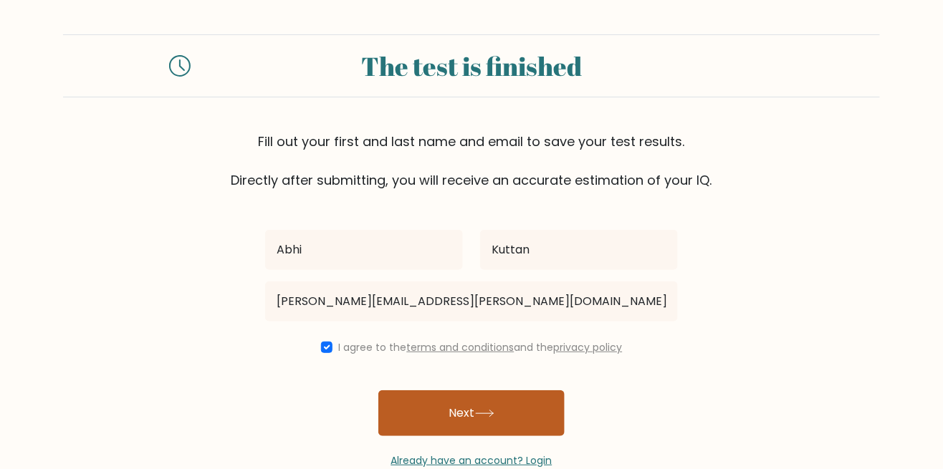
click at [468, 417] on button "Next" at bounding box center [471, 413] width 186 height 46
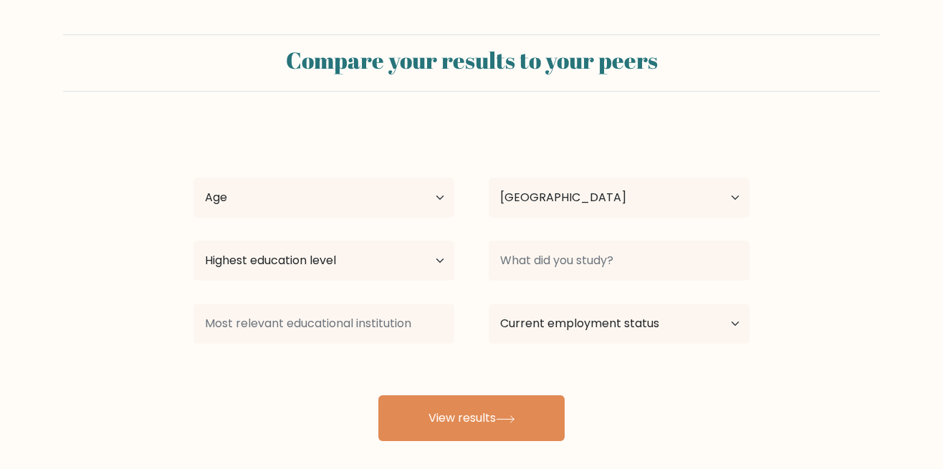
select select "IN"
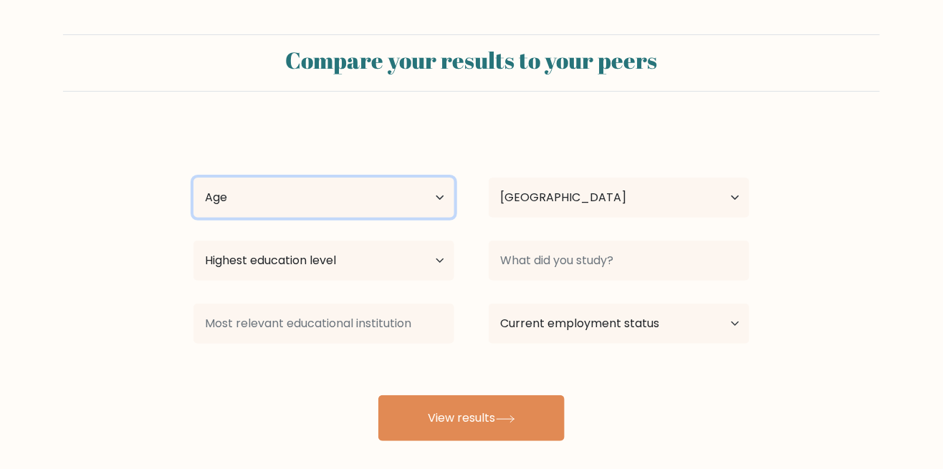
click at [441, 199] on select "Age Under [DEMOGRAPHIC_DATA] [DEMOGRAPHIC_DATA] [DEMOGRAPHIC_DATA] [DEMOGRAPHIC…" at bounding box center [323, 198] width 261 height 40
select select "25_34"
click at [193, 178] on select "Age Under [DEMOGRAPHIC_DATA] [DEMOGRAPHIC_DATA] [DEMOGRAPHIC_DATA] [DEMOGRAPHIC…" at bounding box center [323, 198] width 261 height 40
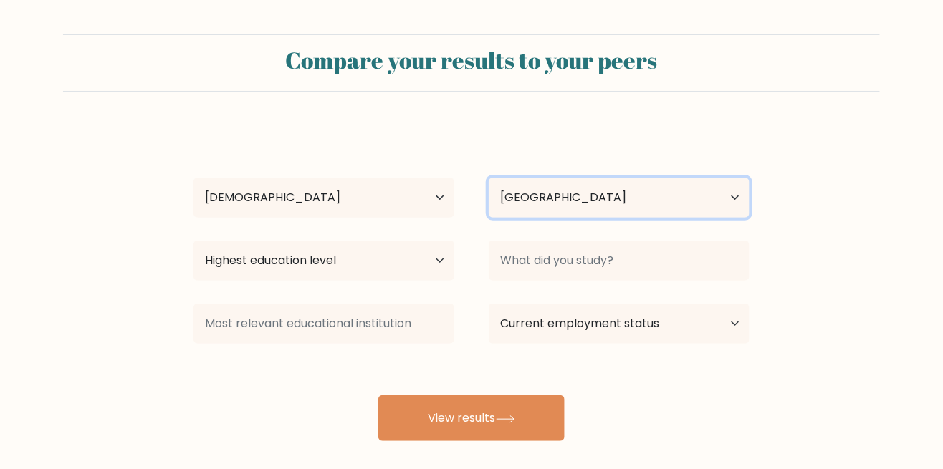
click at [702, 190] on select "Country [GEOGRAPHIC_DATA] [GEOGRAPHIC_DATA] [GEOGRAPHIC_DATA] [US_STATE] [GEOGR…" at bounding box center [619, 198] width 261 height 40
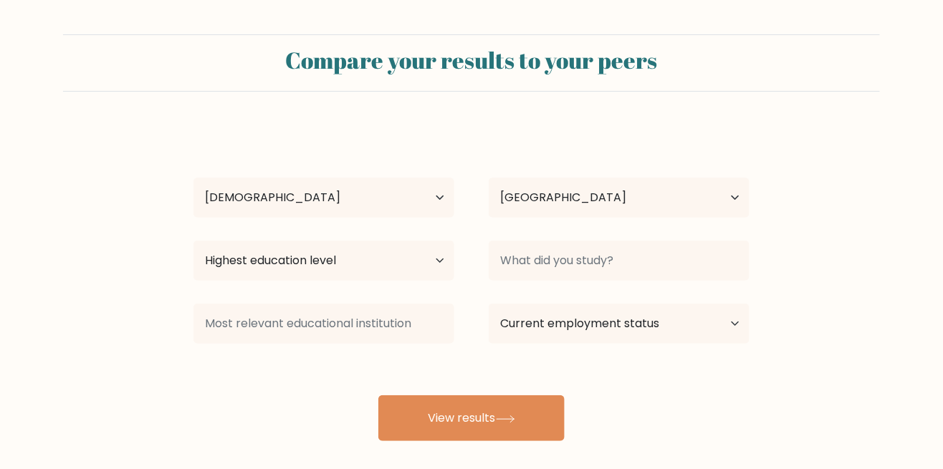
click at [653, 116] on form "Compare your results to your peers [PERSON_NAME] Age Under [DEMOGRAPHIC_DATA] […" at bounding box center [471, 237] width 943 height 407
click at [431, 261] on select "Highest education level No schooling Primary Lower Secondary Upper Secondary Oc…" at bounding box center [323, 261] width 261 height 40
select select "masters_degree"
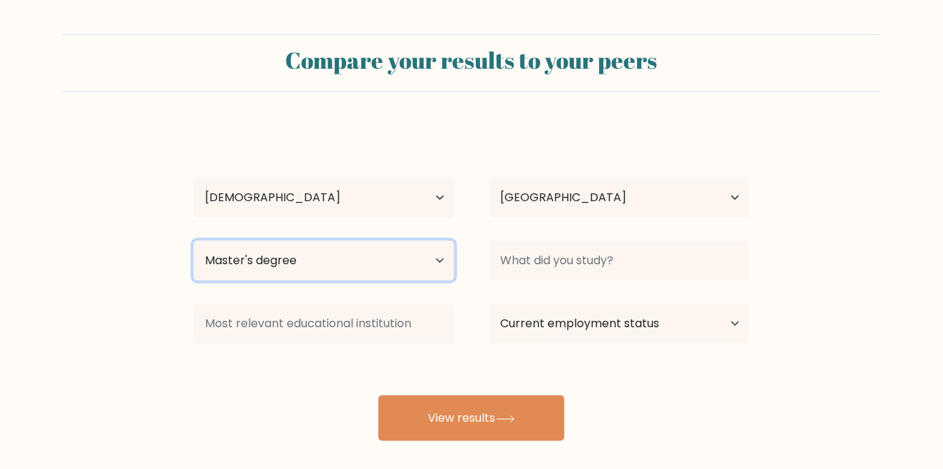
click at [193, 241] on select "Highest education level No schooling Primary Lower Secondary Upper Secondary Oc…" at bounding box center [323, 261] width 261 height 40
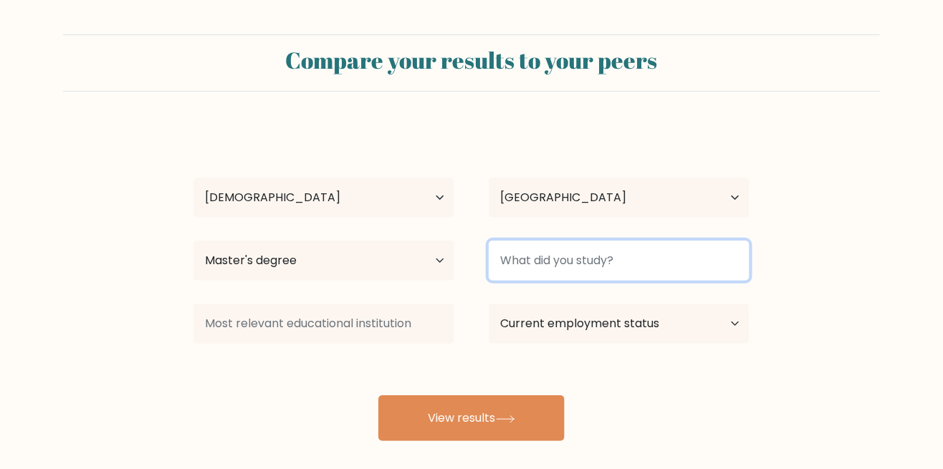
click at [674, 265] on input at bounding box center [619, 261] width 261 height 40
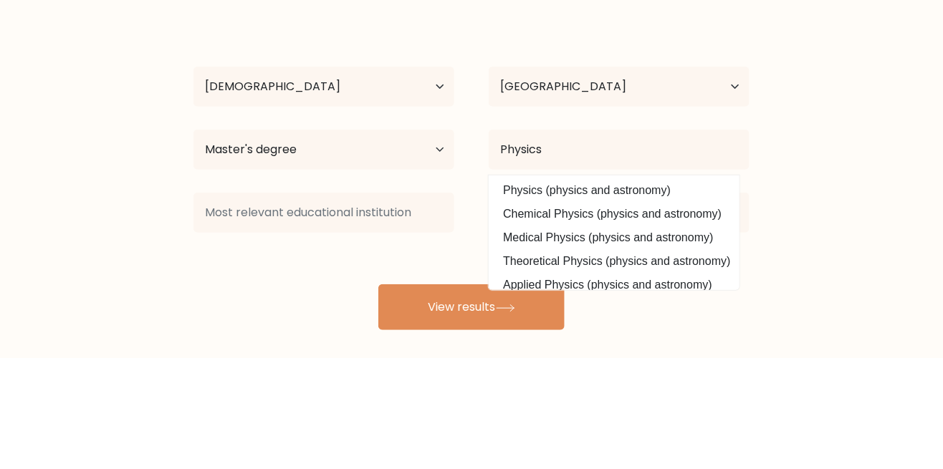
click at [835, 206] on form "Compare your results to your peers Abhi Kuttan Age Under 18 years old 18-24 yea…" at bounding box center [471, 237] width 943 height 407
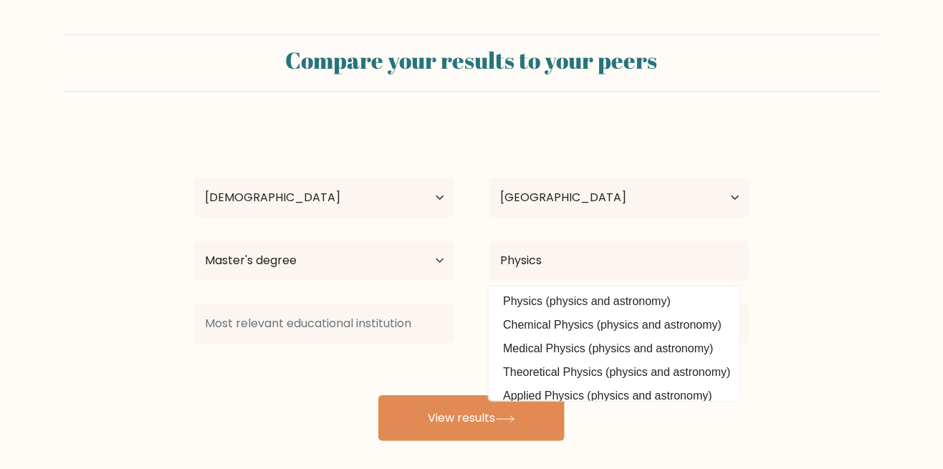
click at [835, 150] on form "Compare your results to your peers Abhi Kuttan Age Under 18 years old 18-24 yea…" at bounding box center [471, 237] width 943 height 407
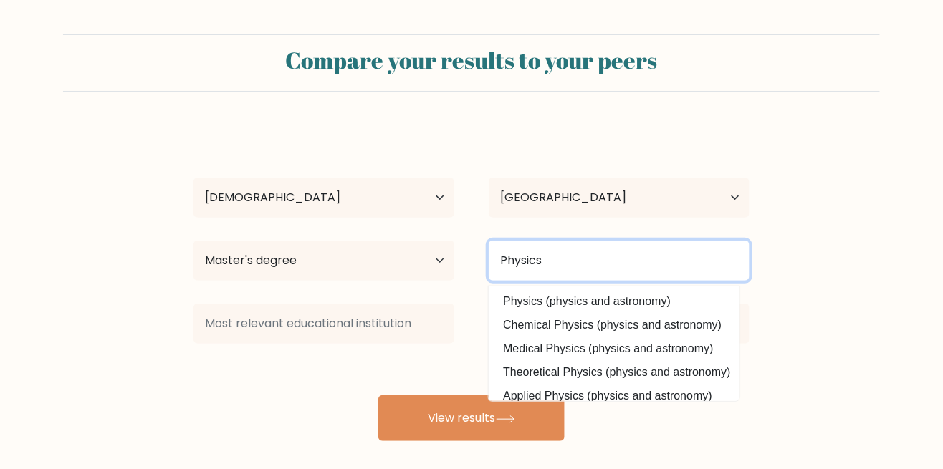
click at [679, 256] on input "Physics" at bounding box center [619, 261] width 261 height 40
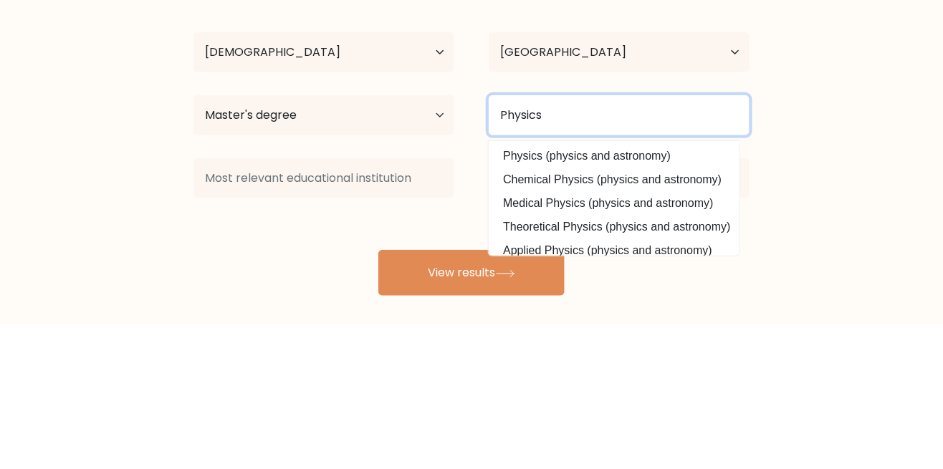
type input "Physics"
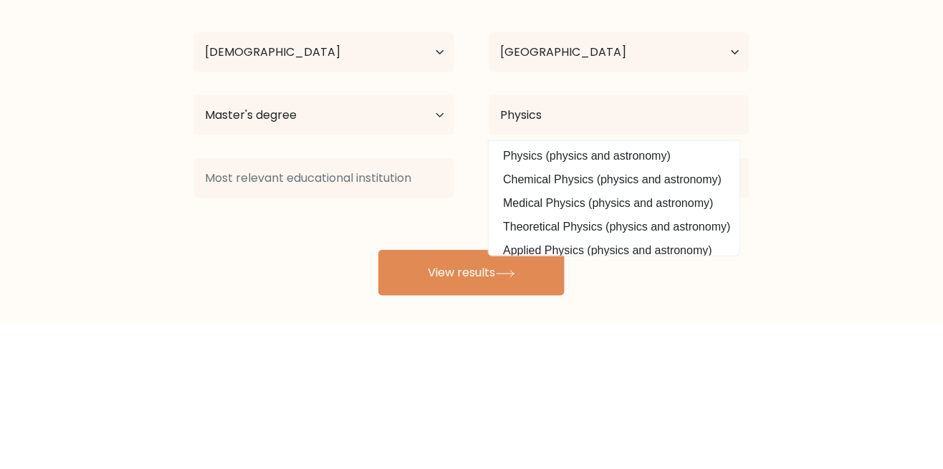
click at [861, 265] on form "Compare your results to your peers Abhi Kuttan Age Under 18 years old 18-24 yea…" at bounding box center [471, 237] width 943 height 407
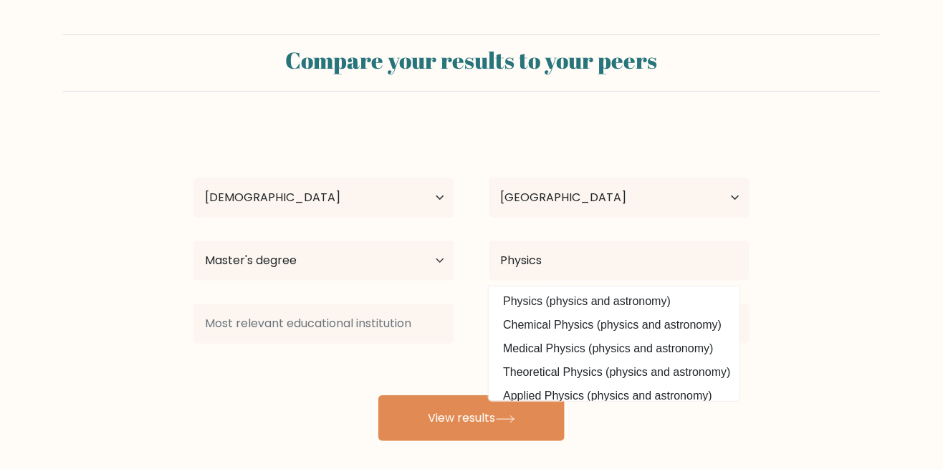
click at [863, 203] on form "Compare your results to your peers Abhi Kuttan Age Under 18 years old 18-24 yea…" at bounding box center [471, 237] width 943 height 407
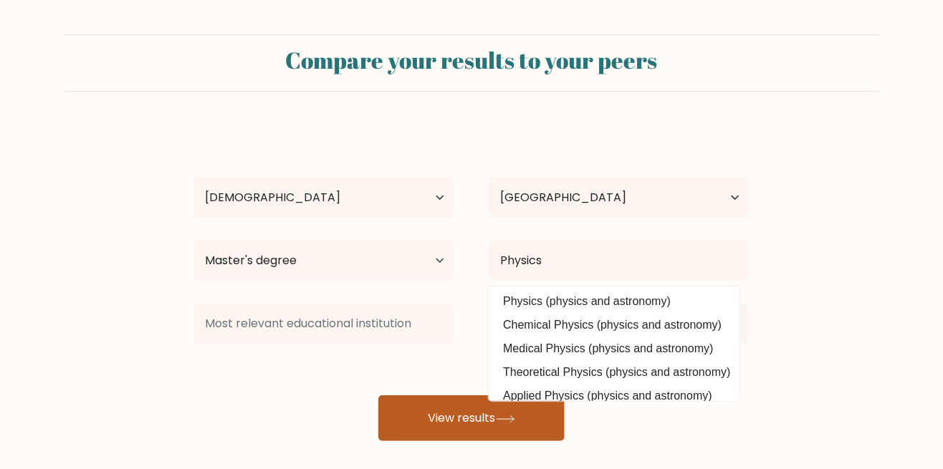
click at [527, 425] on button "View results" at bounding box center [471, 418] width 186 height 46
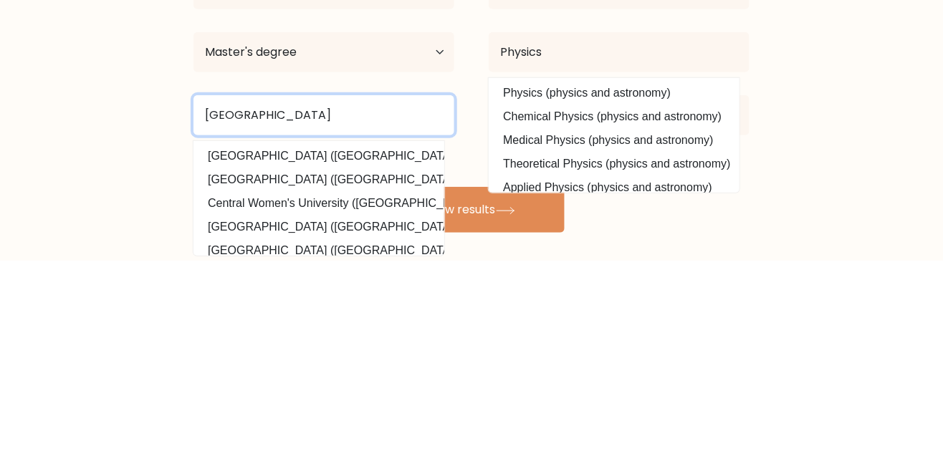
type input "Central University"
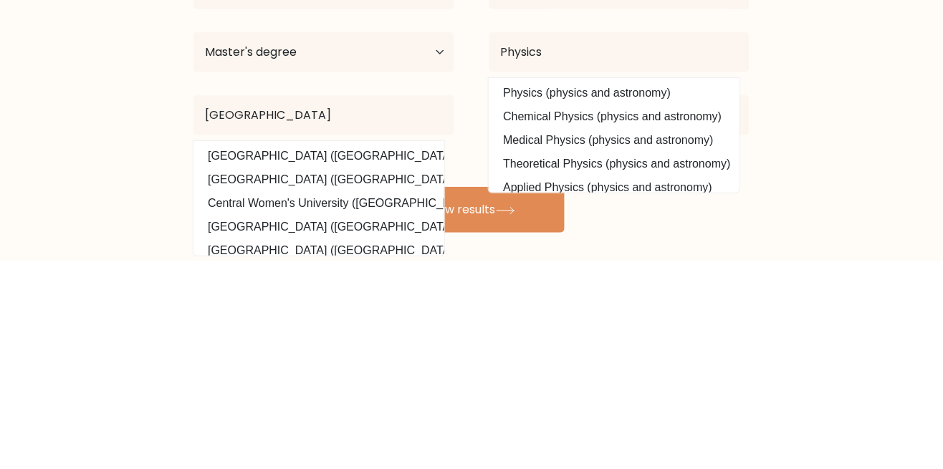
click at [863, 274] on form "Compare your results to your peers Abhi Kuttan Age Under 18 years old 18-24 yea…" at bounding box center [471, 237] width 943 height 407
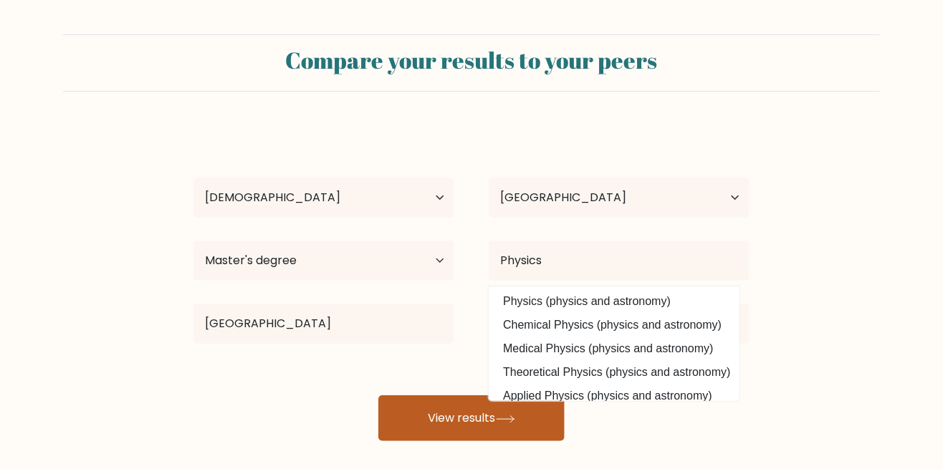
click at [474, 418] on button "View results" at bounding box center [471, 418] width 186 height 46
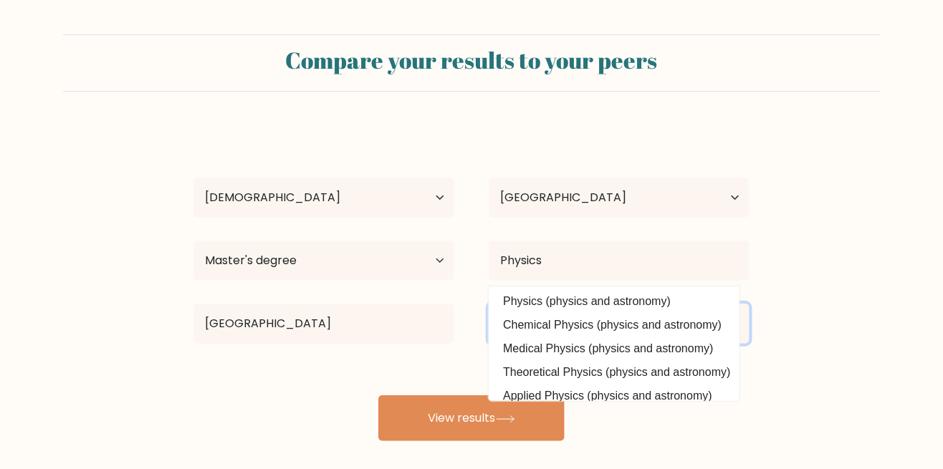
click at [746, 330] on select "Current employment status Employed Student Retired Other / prefer not to answer" at bounding box center [619, 324] width 261 height 40
click at [813, 229] on form "Compare your results to your peers Abhi Kuttan Age Under 18 years old 18-24 yea…" at bounding box center [471, 237] width 943 height 407
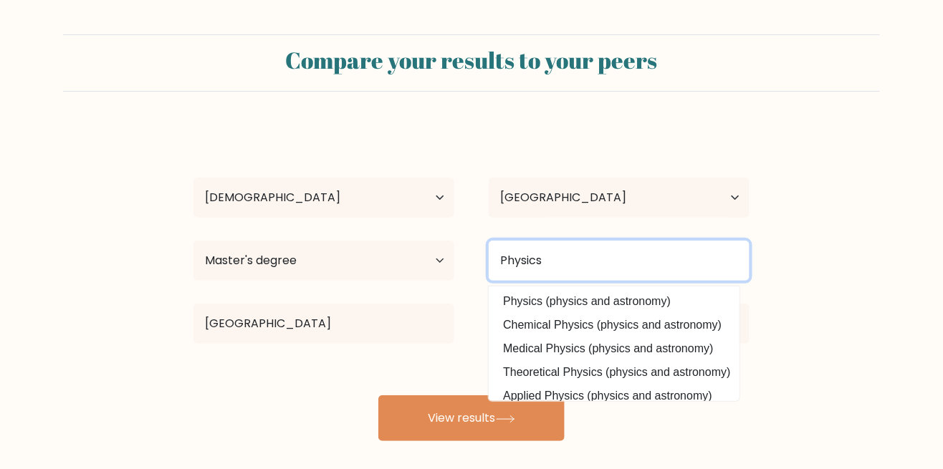
click at [695, 265] on input "Physics" at bounding box center [619, 261] width 261 height 40
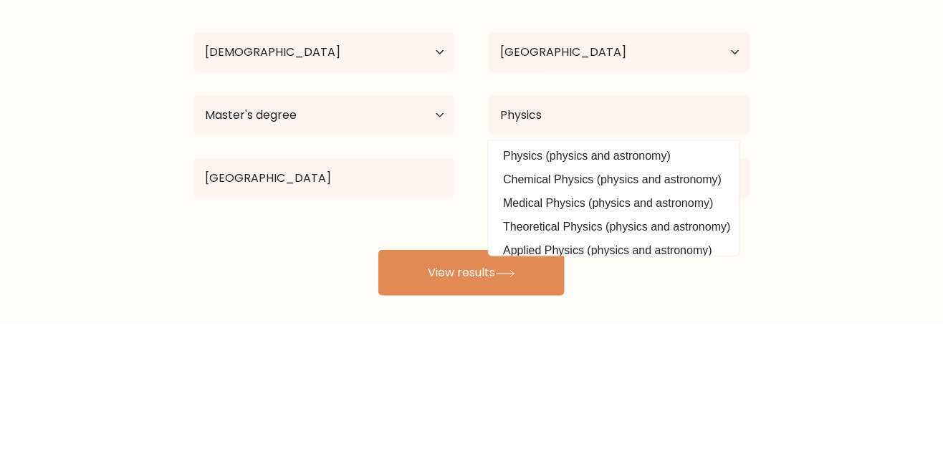
click at [870, 281] on form "Compare your results to your peers Abhi Kuttan Age Under 18 years old 18-24 yea…" at bounding box center [471, 237] width 943 height 407
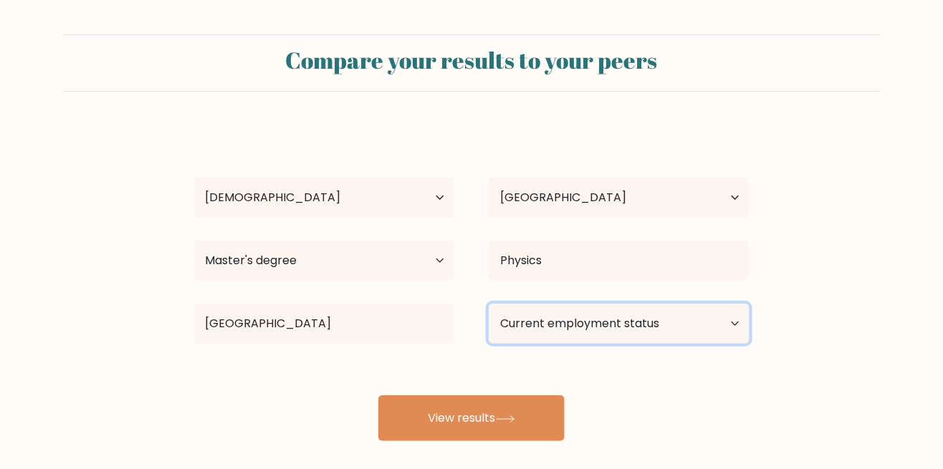
click at [720, 322] on select "Current employment status Employed Student Retired Other / prefer not to answer" at bounding box center [619, 324] width 261 height 40
select select "other"
click at [489, 304] on select "Current employment status Employed Student Retired Other / prefer not to answer" at bounding box center [619, 324] width 261 height 40
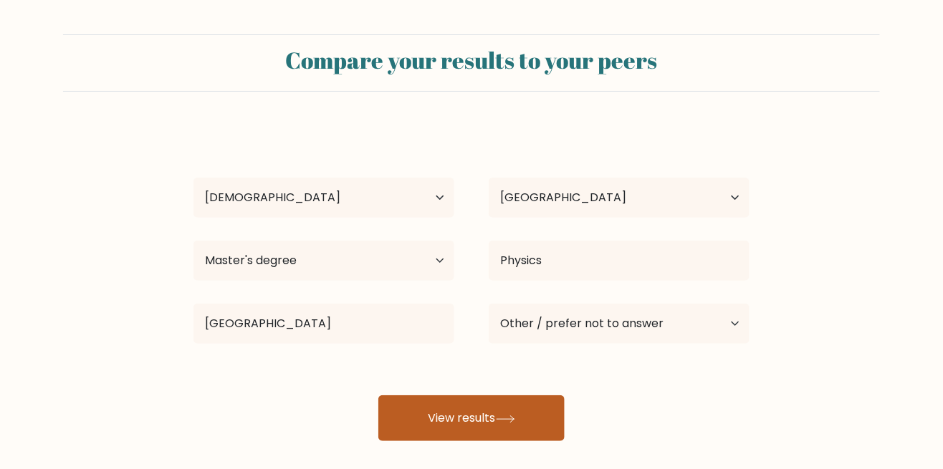
click at [547, 413] on button "View results" at bounding box center [471, 418] width 186 height 46
